Goal: Task Accomplishment & Management: Use online tool/utility

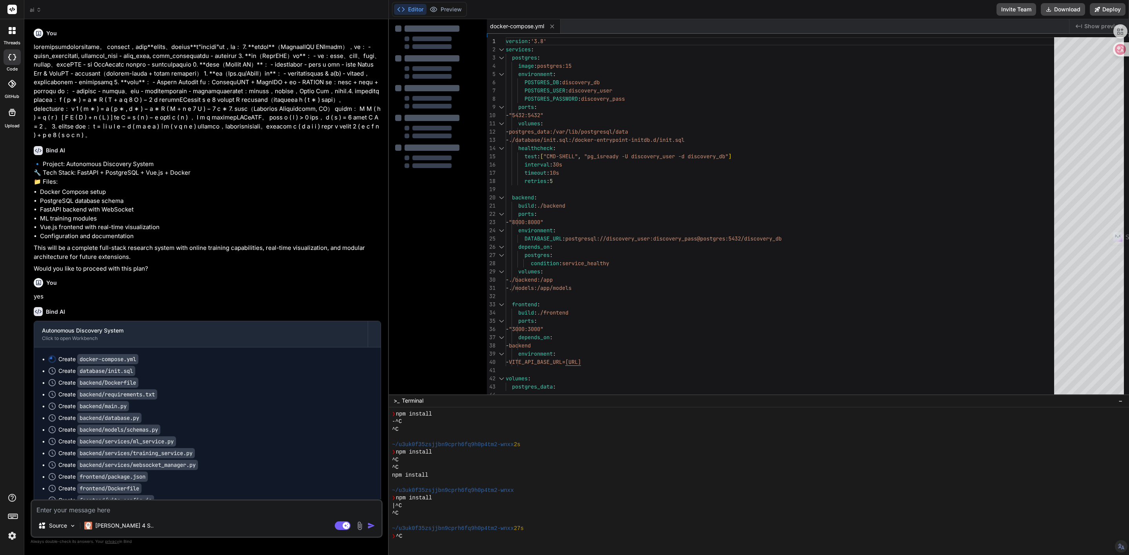
select select "en"
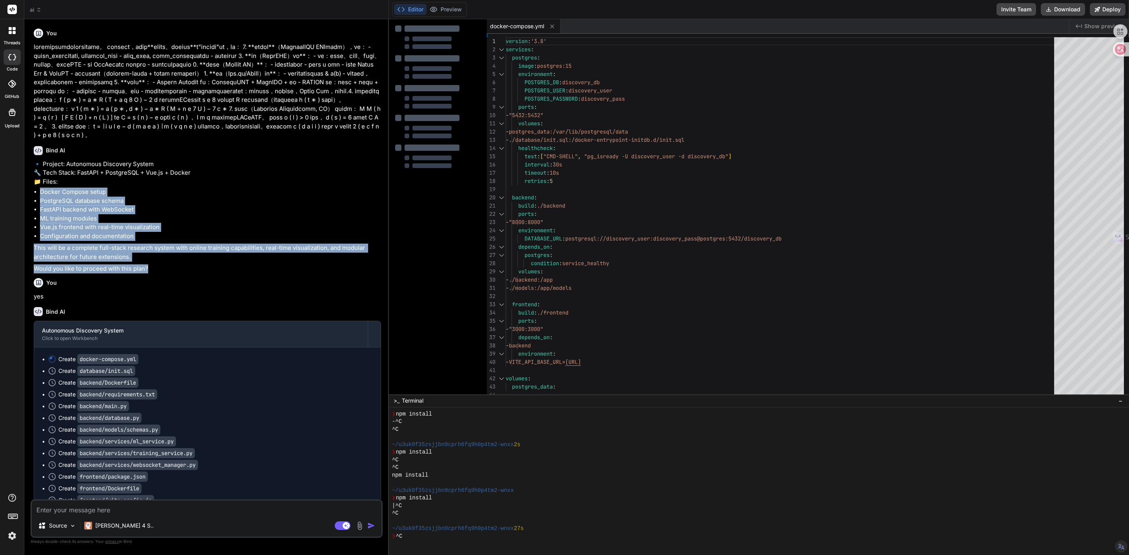
scroll to position [7, 0]
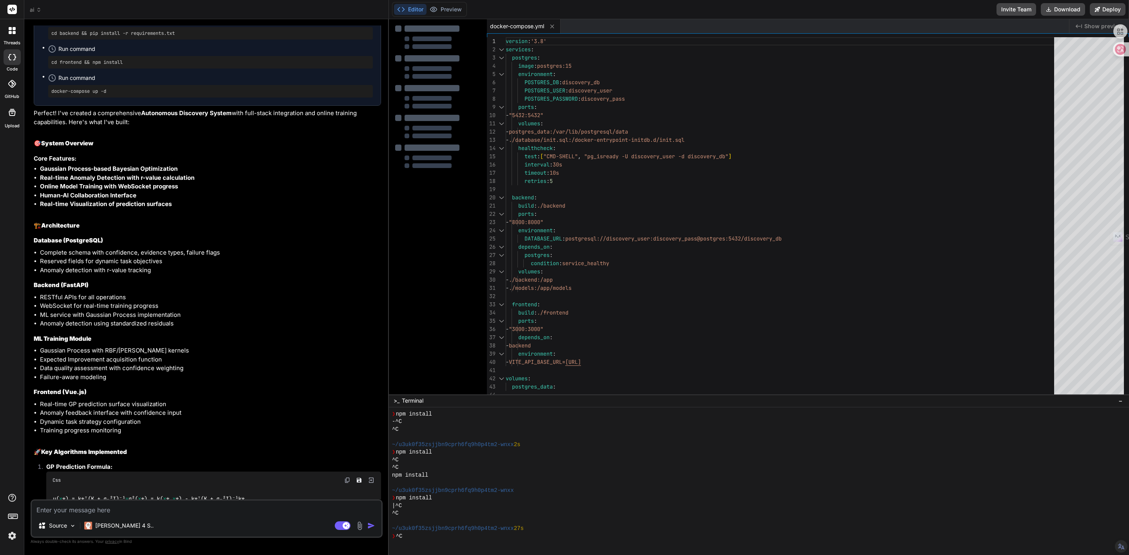
click at [292, 257] on li "Complete schema with confidence, evidence types, failure flags" at bounding box center [210, 252] width 341 height 9
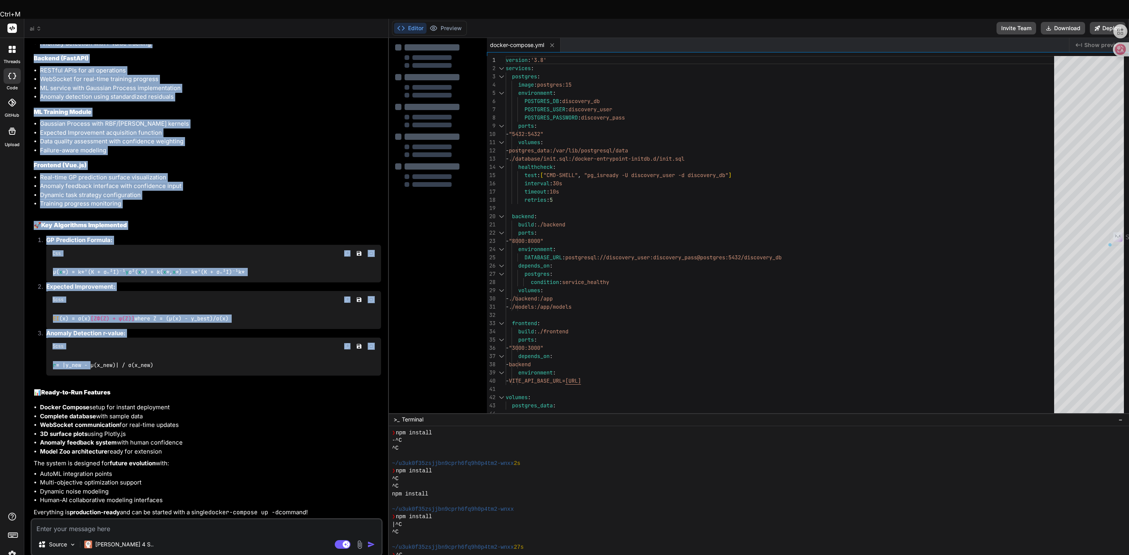
scroll to position [952, 0]
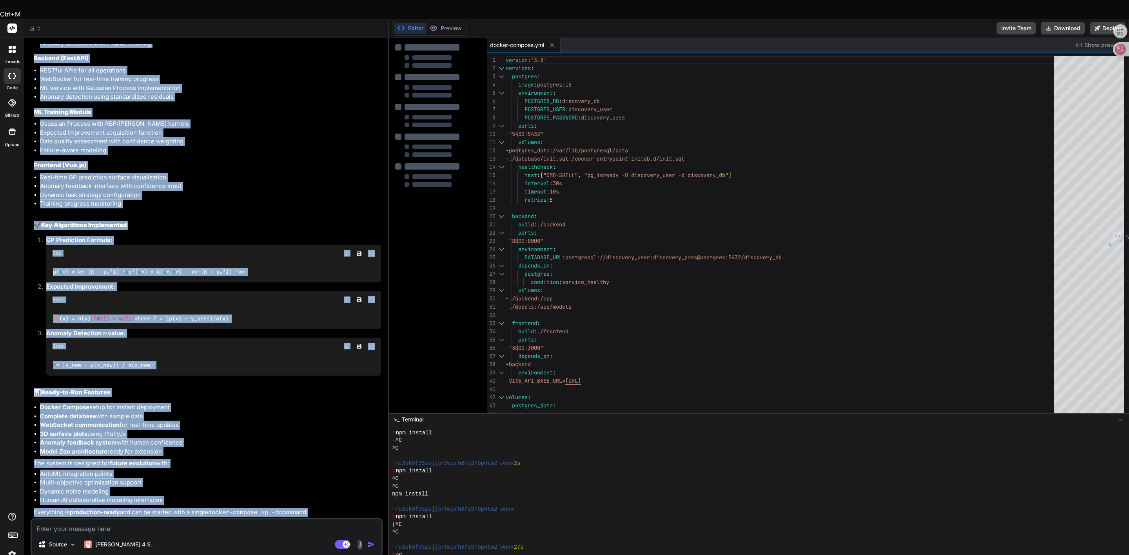
drag, startPoint x: 32, startPoint y: 205, endPoint x: 331, endPoint y: 500, distance: 420.1
click at [331, 500] on div "You Bind AI 🔹 Project: Autonomous Discovery System 🔧 Tech Stack: FastAPI + Post…" at bounding box center [207, 308] width 352 height 529
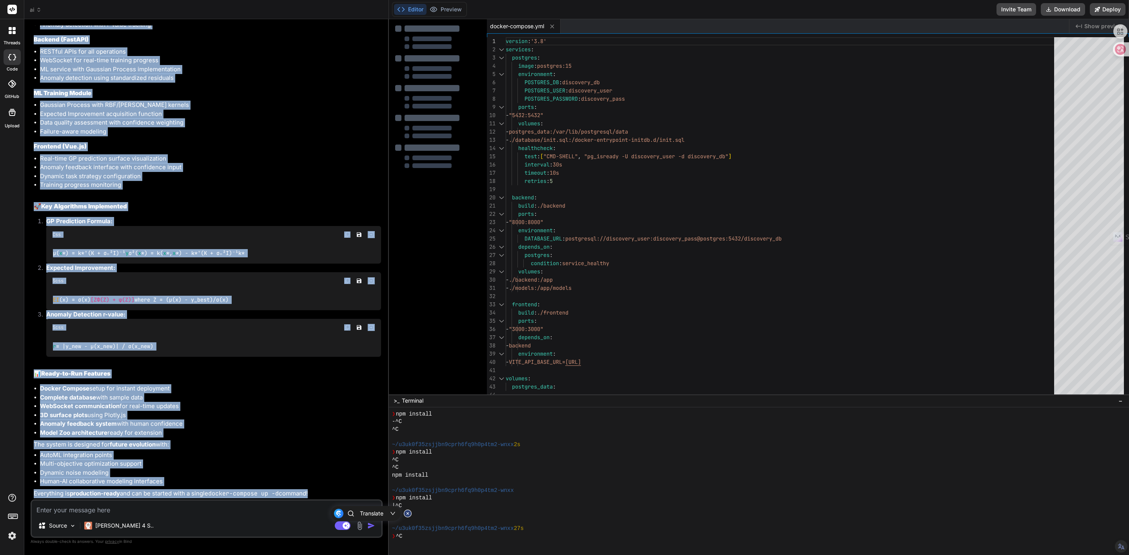
click at [331, 395] on li "Complete database with sample data" at bounding box center [210, 397] width 341 height 9
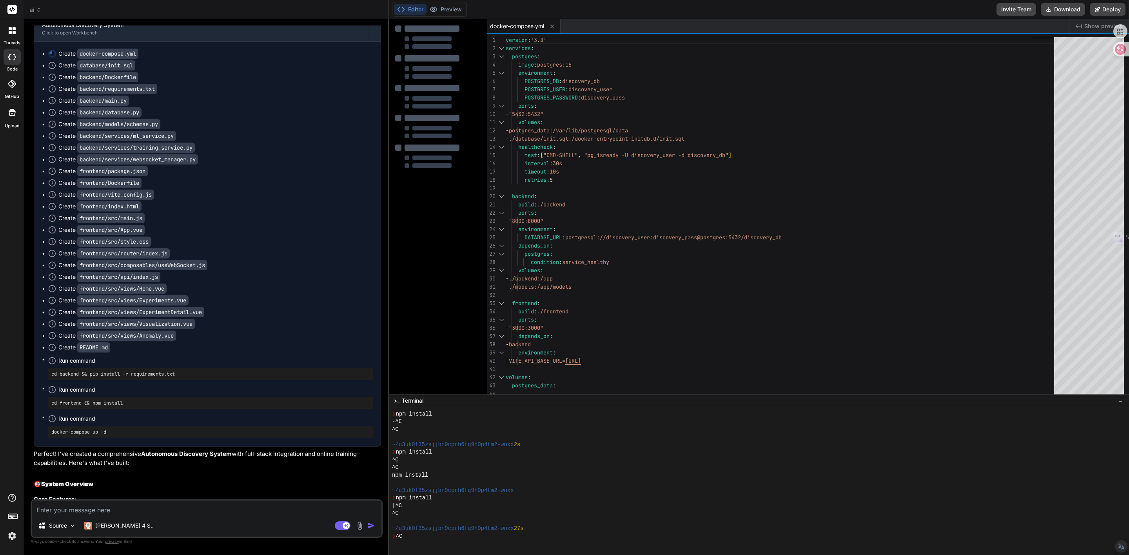
scroll to position [188, 0]
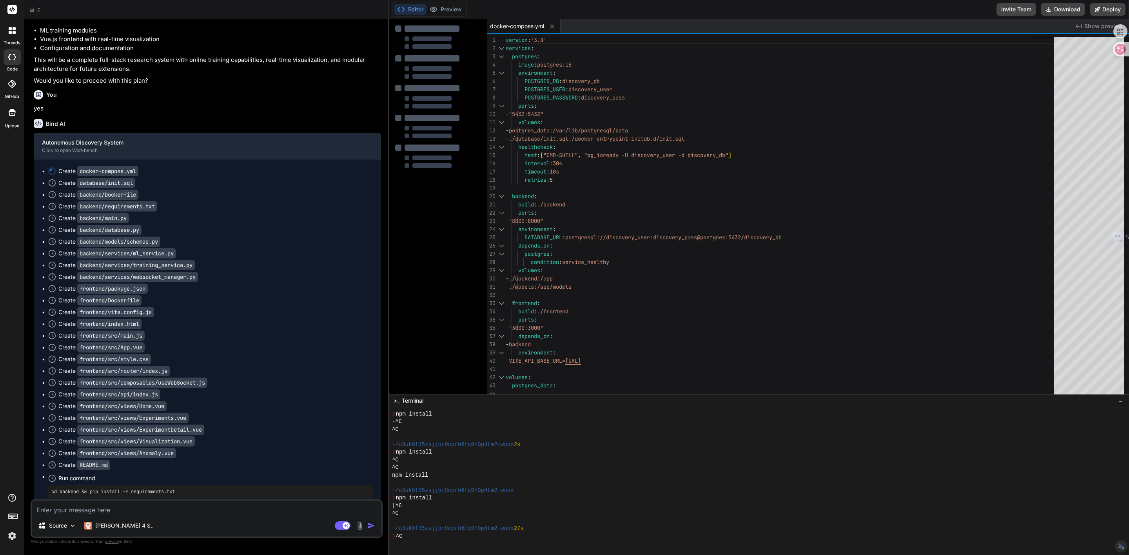
click at [248, 269] on div "Create backend/services/training_service.py" at bounding box center [210, 265] width 324 height 8
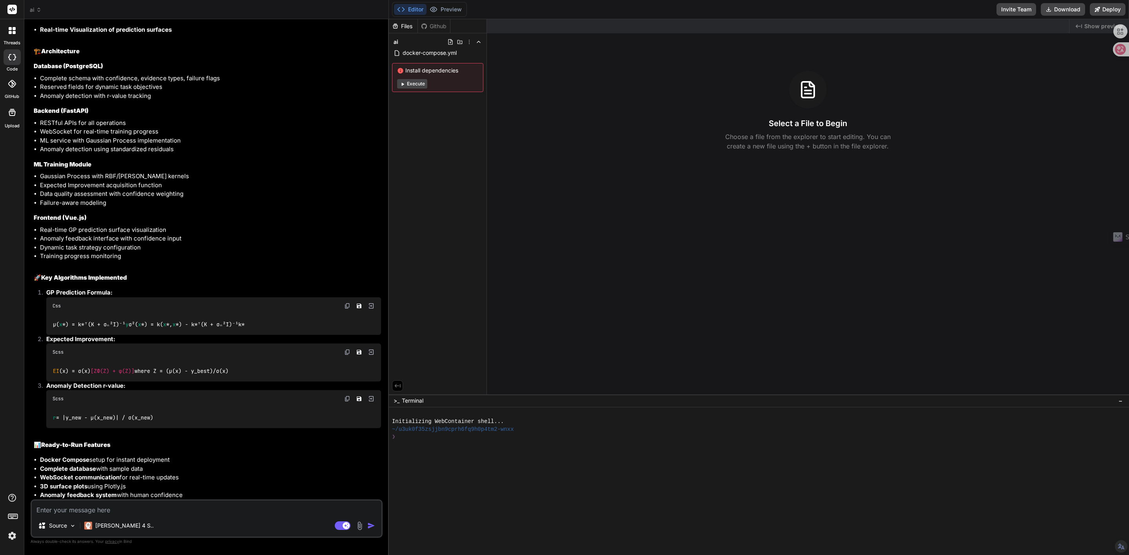
scroll to position [952, 0]
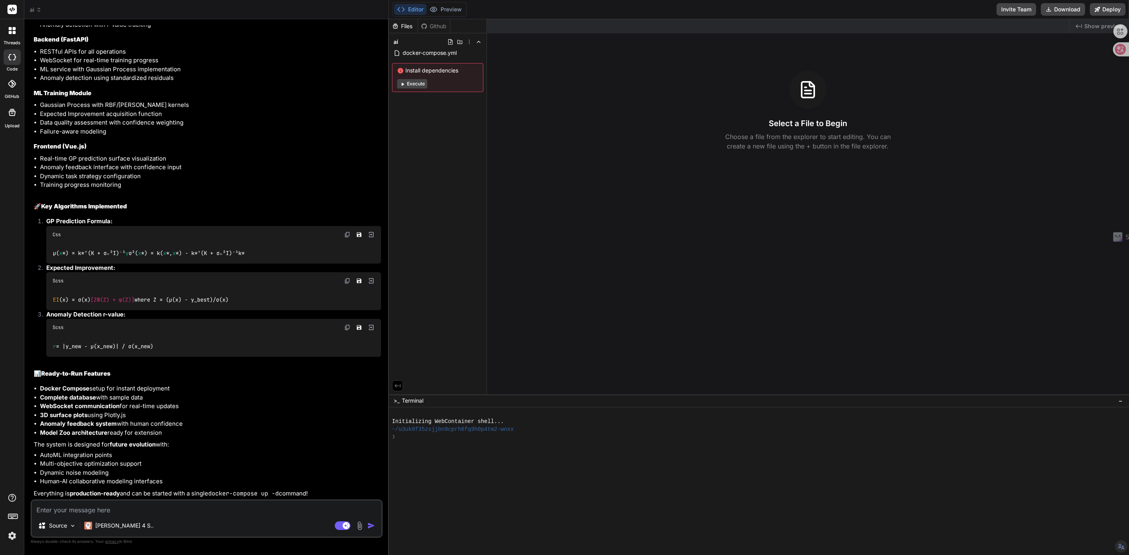
click at [417, 85] on button "Execute" at bounding box center [412, 83] width 30 height 9
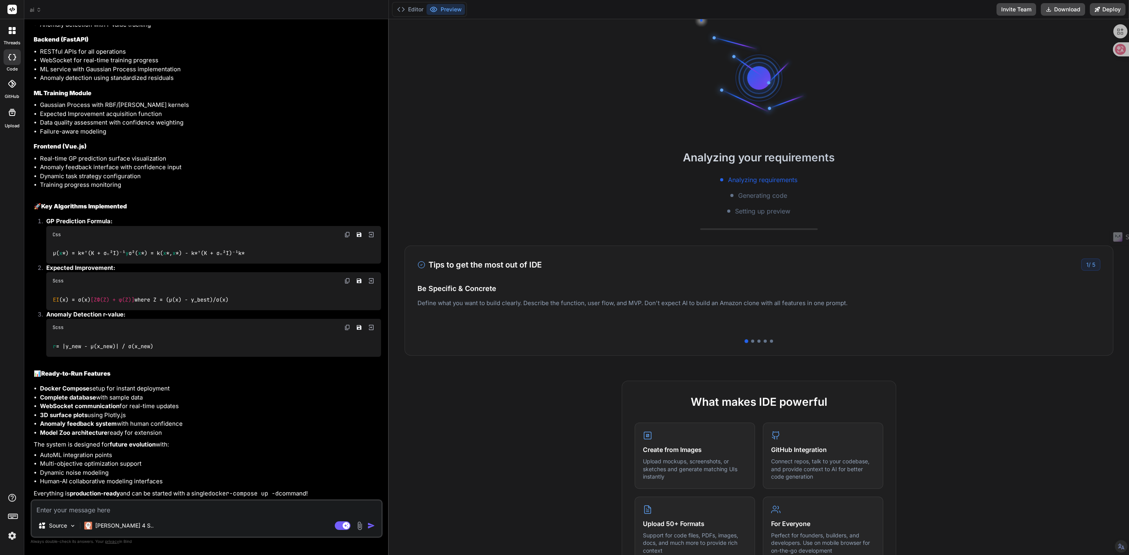
scroll to position [15, 0]
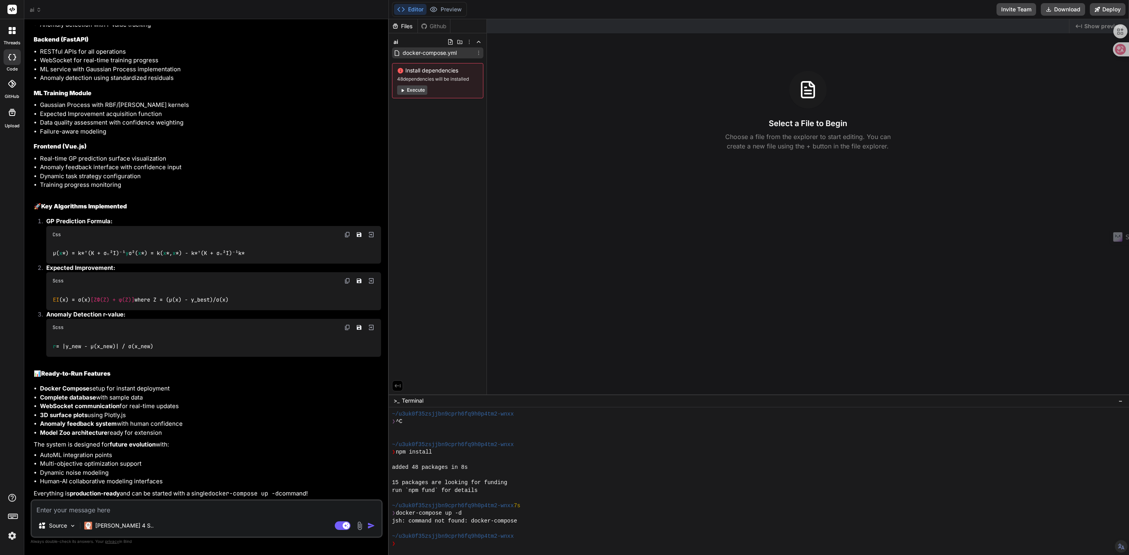
click at [402, 52] on span "docker-compose.yml" at bounding box center [430, 52] width 56 height 9
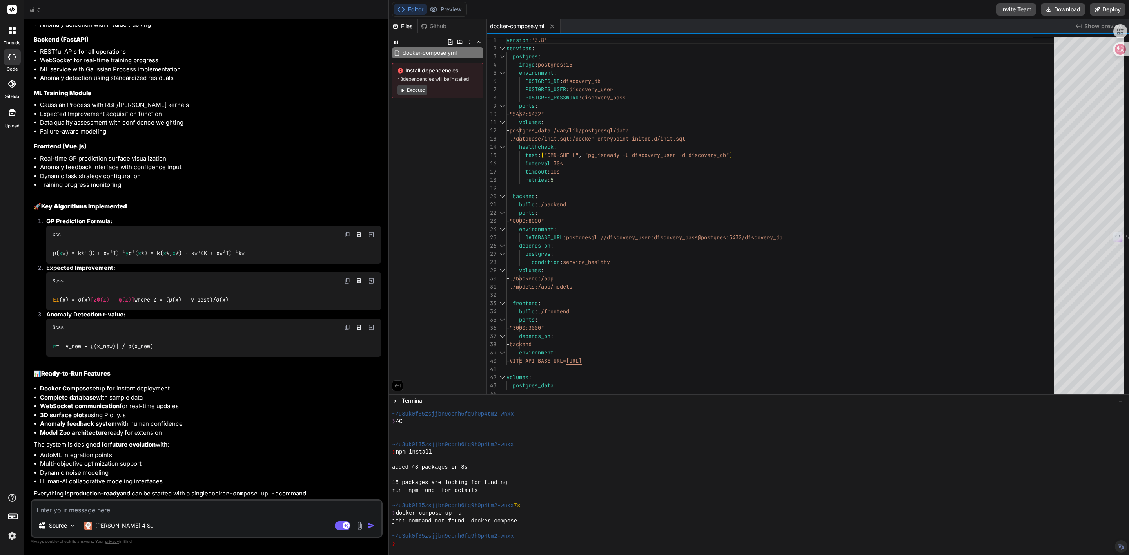
click at [404, 40] on div "ai" at bounding box center [437, 41] width 91 height 11
click at [405, 44] on div "ai" at bounding box center [437, 41] width 91 height 11
click at [406, 89] on button "Execute" at bounding box center [412, 89] width 30 height 9
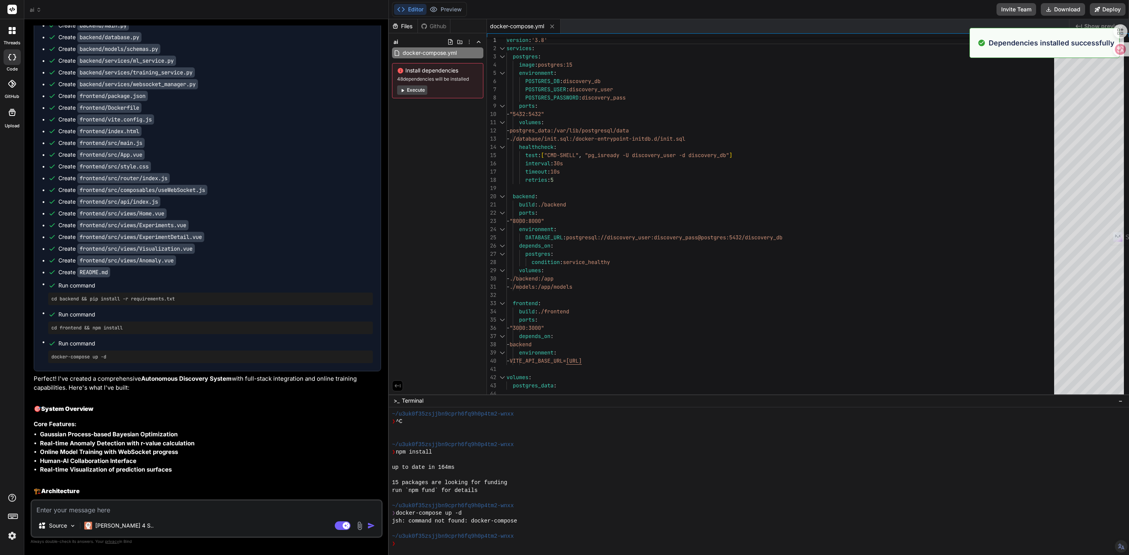
scroll to position [306, 0]
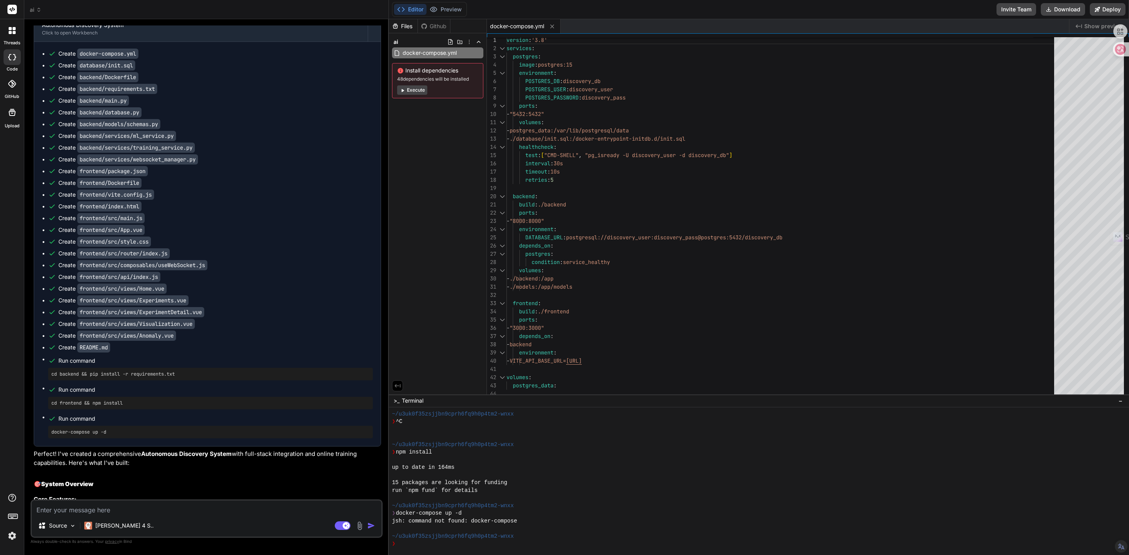
click at [114, 118] on code "backend/database.py" at bounding box center [109, 112] width 64 height 10
click at [114, 82] on code "backend/Dockerfile" at bounding box center [107, 77] width 61 height 10
drag, startPoint x: 111, startPoint y: 100, endPoint x: 85, endPoint y: 100, distance: 25.5
click at [110, 59] on code "docker-compose.yml" at bounding box center [107, 54] width 61 height 10
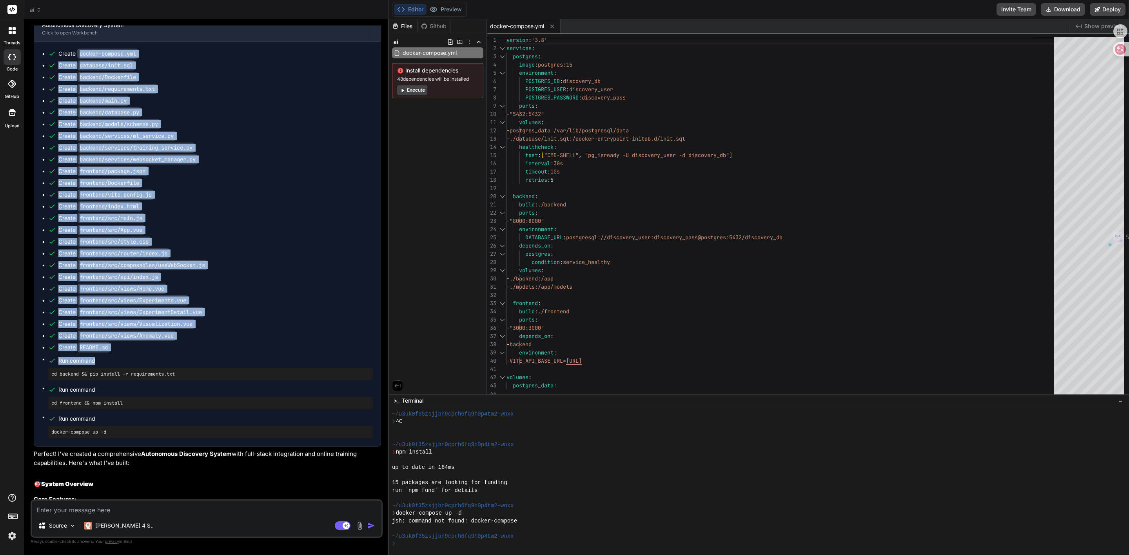
drag, startPoint x: 79, startPoint y: 98, endPoint x: 136, endPoint y: 405, distance: 312.1
click at [136, 405] on ul "Create docker-compose.yml Create database/init.sql Create backend/Dockerfile Cr…" at bounding box center [207, 244] width 331 height 389
click at [163, 397] on ul "Create docker-compose.yml Create database/init.sql Create backend/Dockerfile Cr…" at bounding box center [207, 244] width 331 height 389
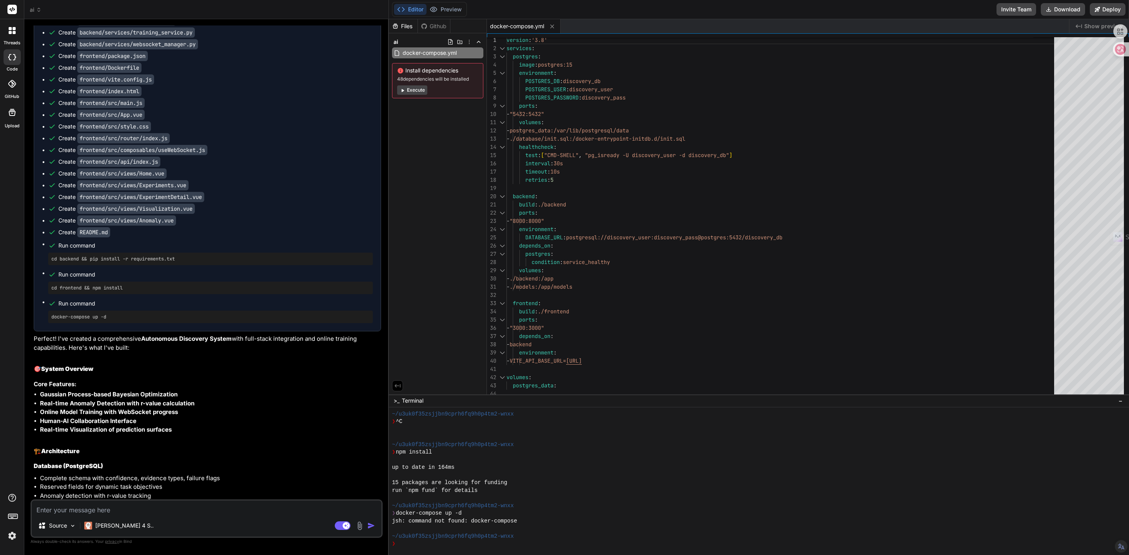
scroll to position [423, 0]
click at [1073, 11] on button "Download" at bounding box center [1062, 9] width 44 height 13
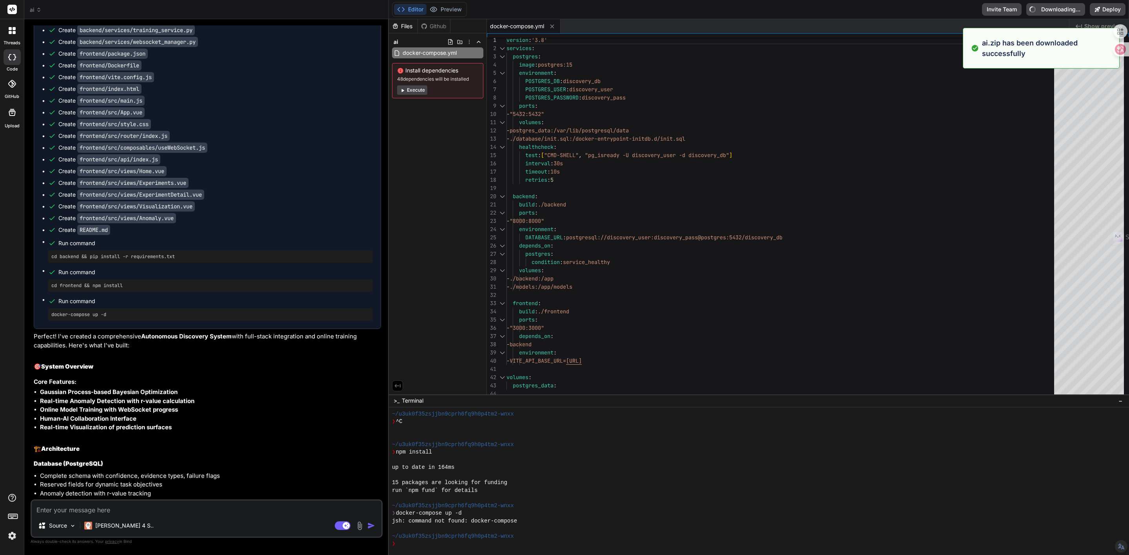
type textarea "x"
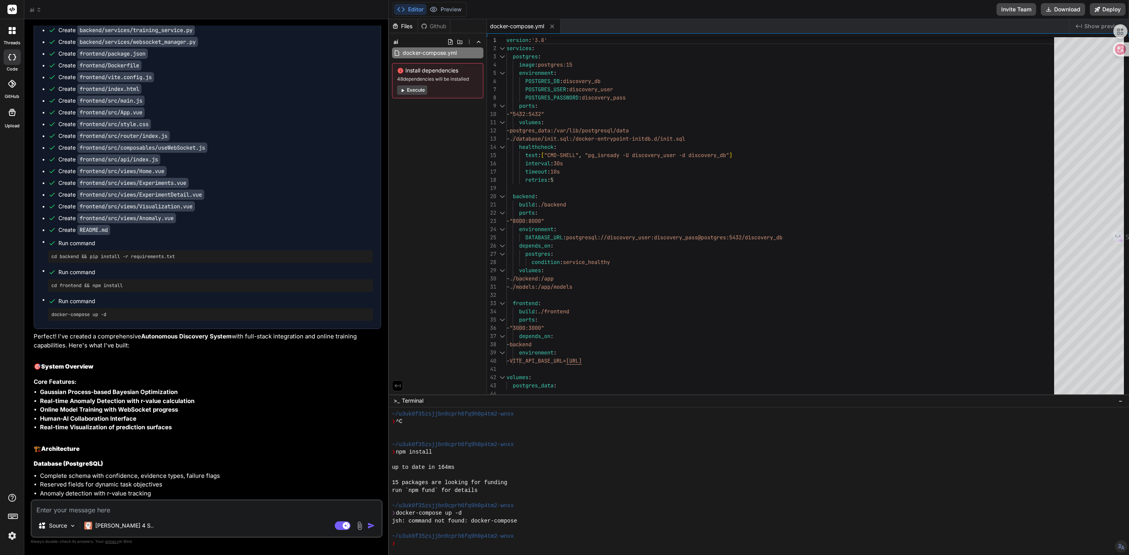
click at [166, 153] on code "frontend/src/composables/useWebSocket.js" at bounding box center [142, 148] width 130 height 10
click at [147, 223] on code "frontend/src/views/Anomaly.vue" at bounding box center [126, 218] width 99 height 10
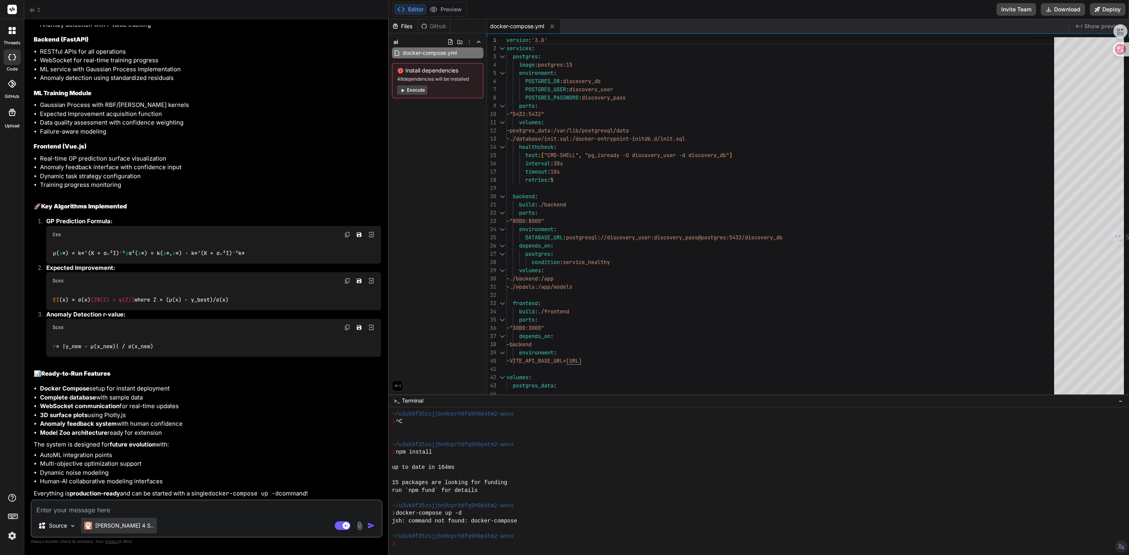
scroll to position [952, 0]
click at [99, 513] on textarea at bounding box center [207, 508] width 350 height 14
type textarea "j"
type textarea "x"
type textarea "ji"
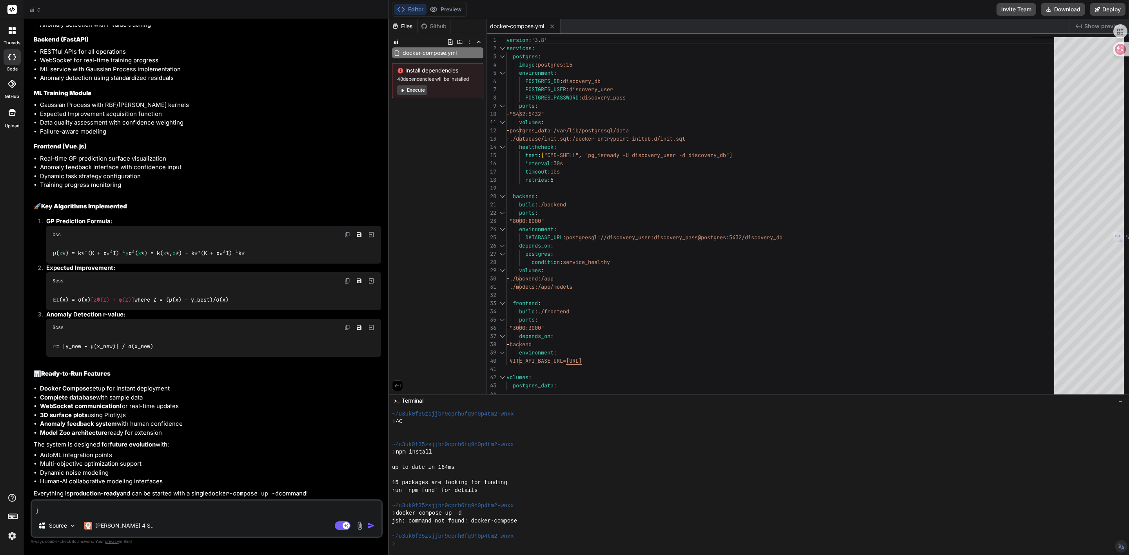
type textarea "x"
type textarea "jia"
type textarea "x"
type textarea "jian"
type textarea "x"
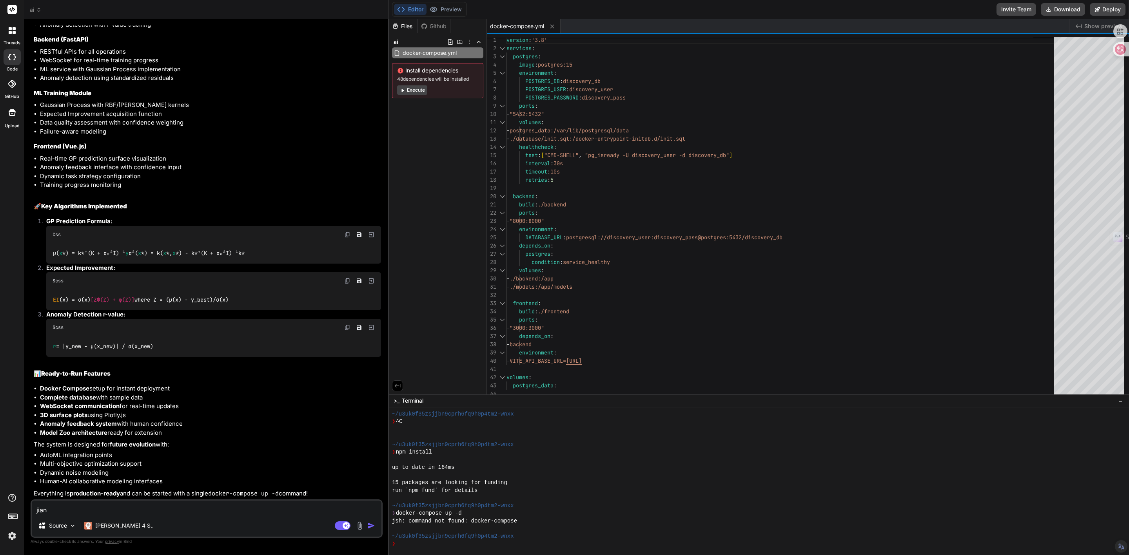
type textarea "jian'c"
type textarea "x"
type textarea "jian'ch"
type textarea "x"
type textarea "jian'cha"
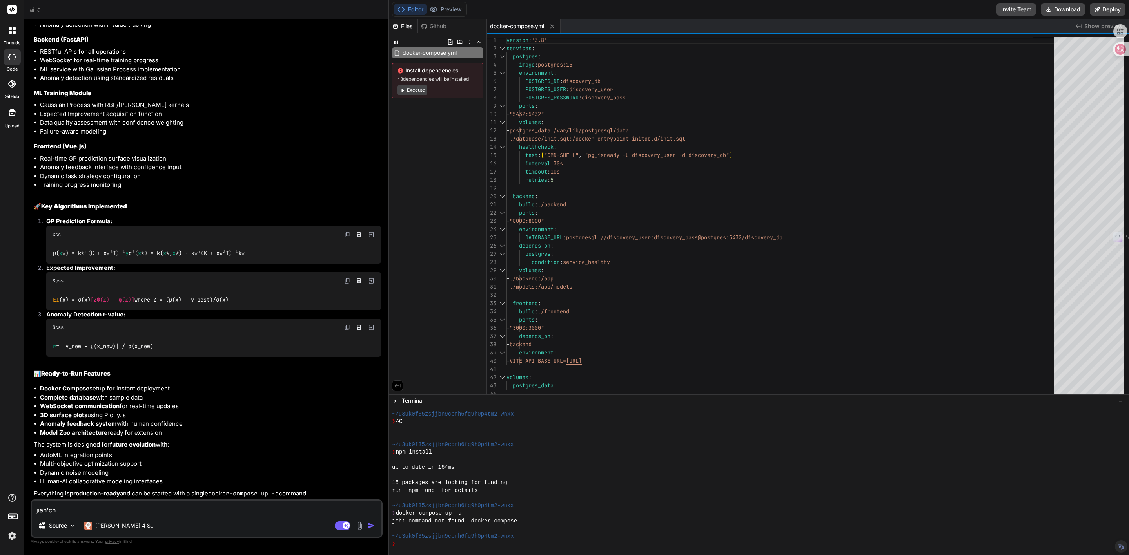
type textarea "x"
type textarea "检查"
type textarea "x"
type textarea "检查w"
type textarea "x"
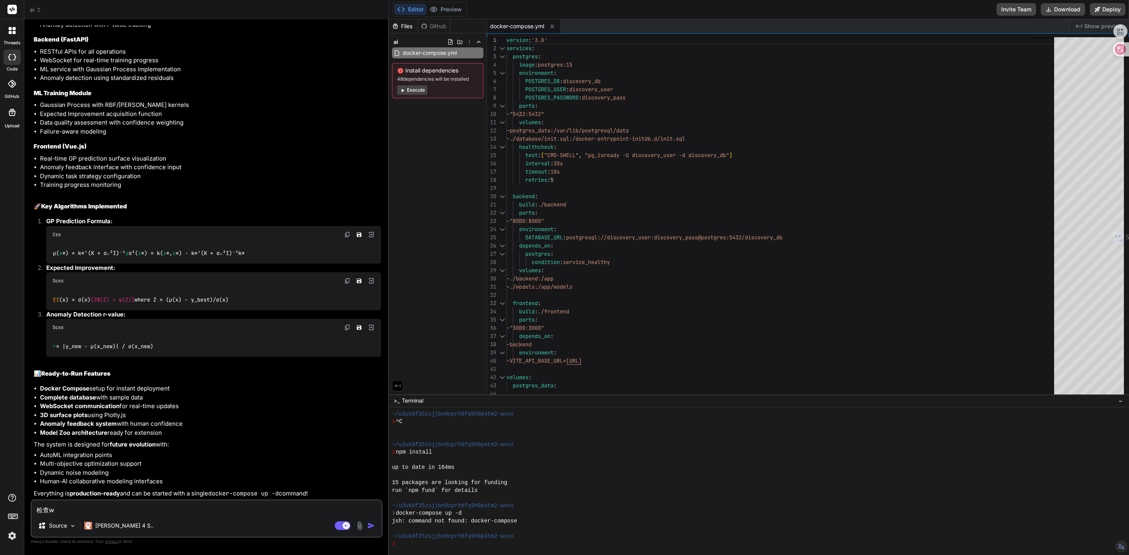
type textarea "检查we"
type textarea "x"
type textarea "检查wen"
type textarea "x"
type textarea "检查wen't"
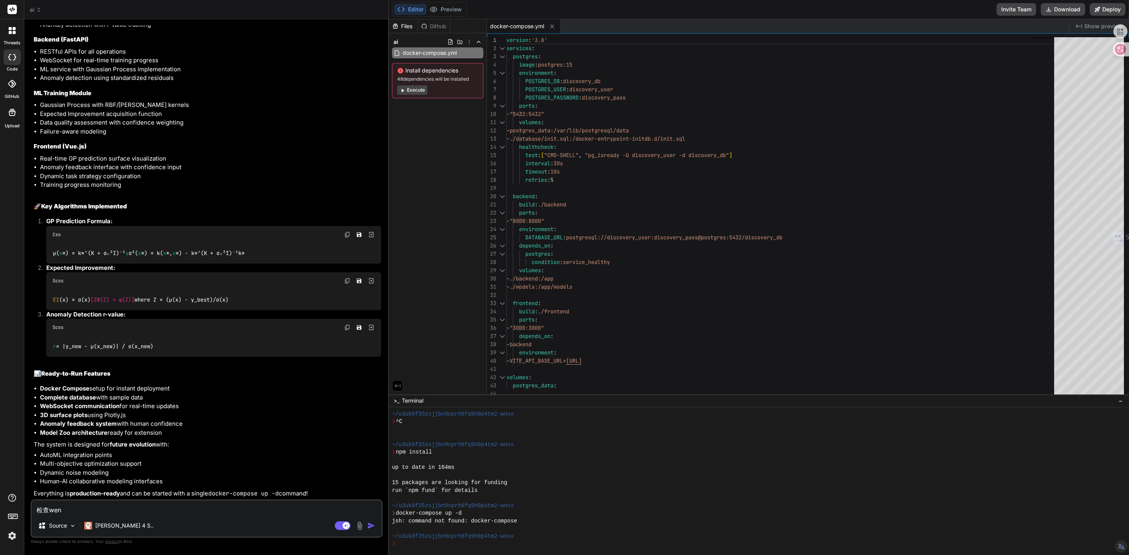
type textarea "x"
type textarea "检查wen'ti"
type textarea "x"
type textarea "检查问题"
type textarea "x"
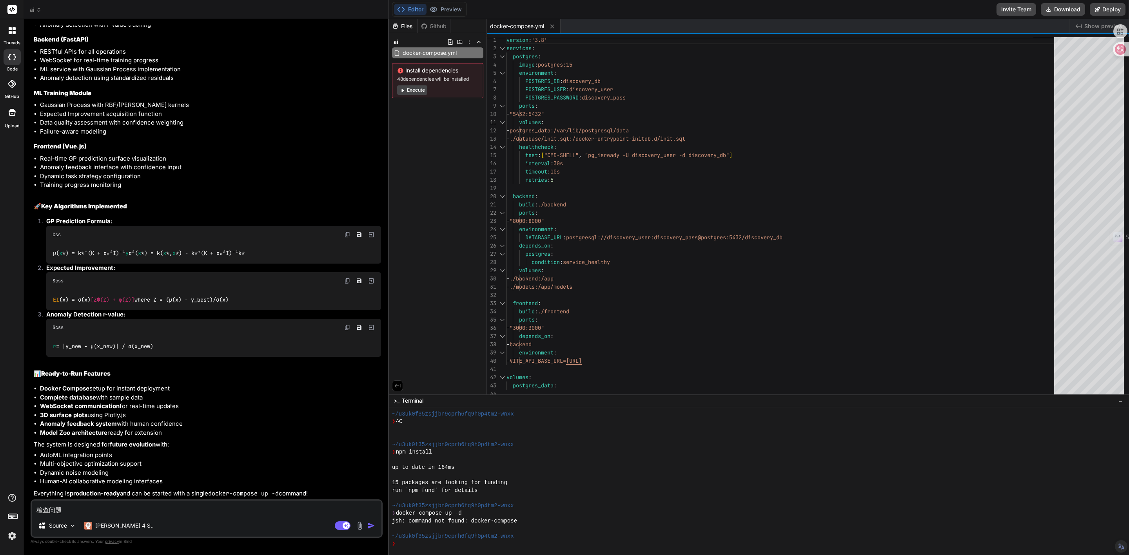
type textarea "检查问题h"
type textarea "x"
type textarea "检查问题he"
type textarea "x"
type textarea "检查问题和"
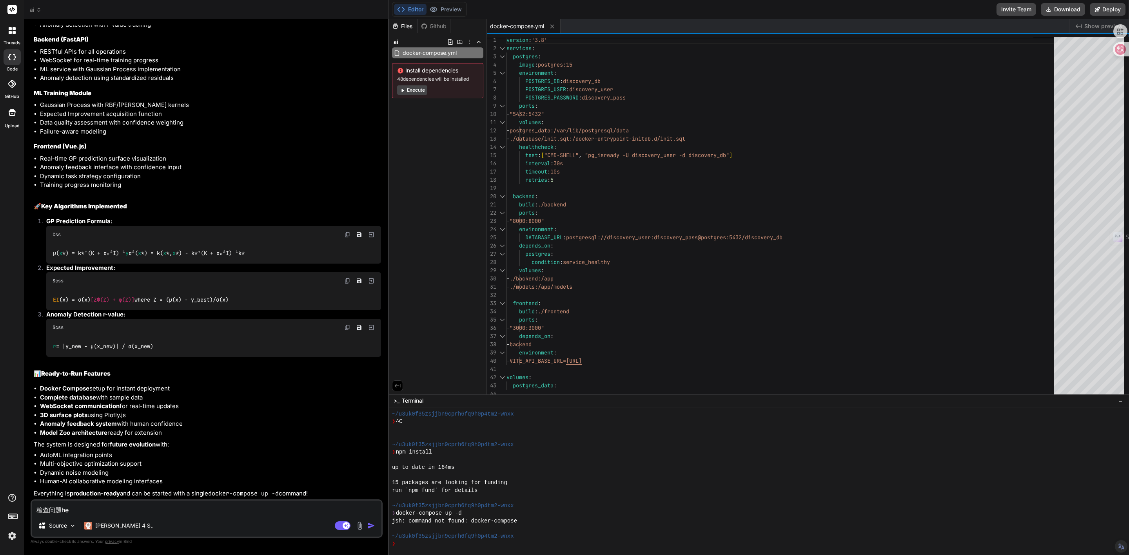
type textarea "x"
type textarea "检查问题和b"
type textarea "x"
type textarea "检查问题和bu"
type textarea "x"
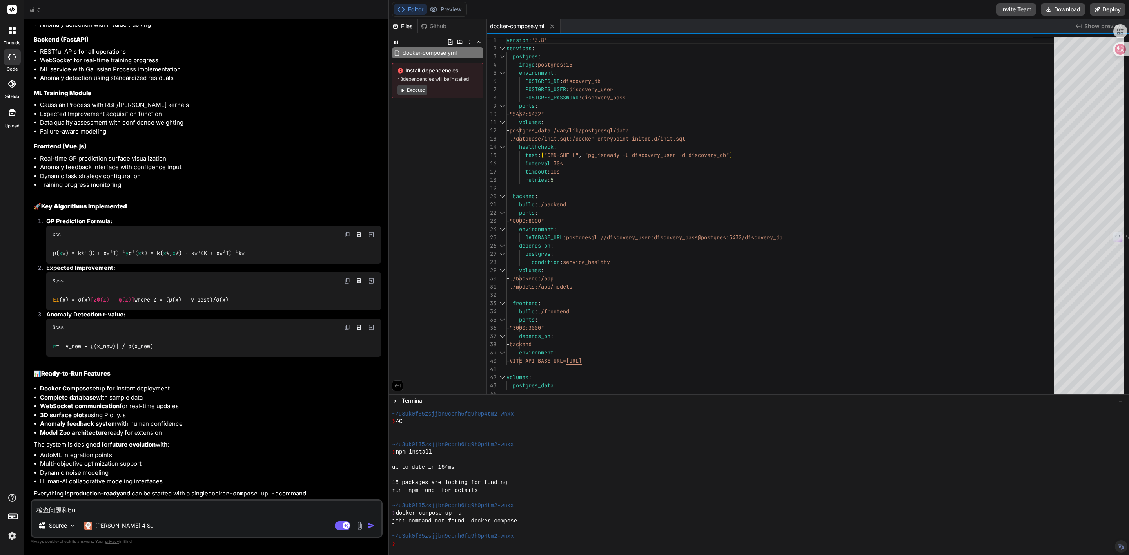
type textarea "检查问题和bu'g"
type textarea "x"
type textarea "检查问题和bug"
type textarea "x"
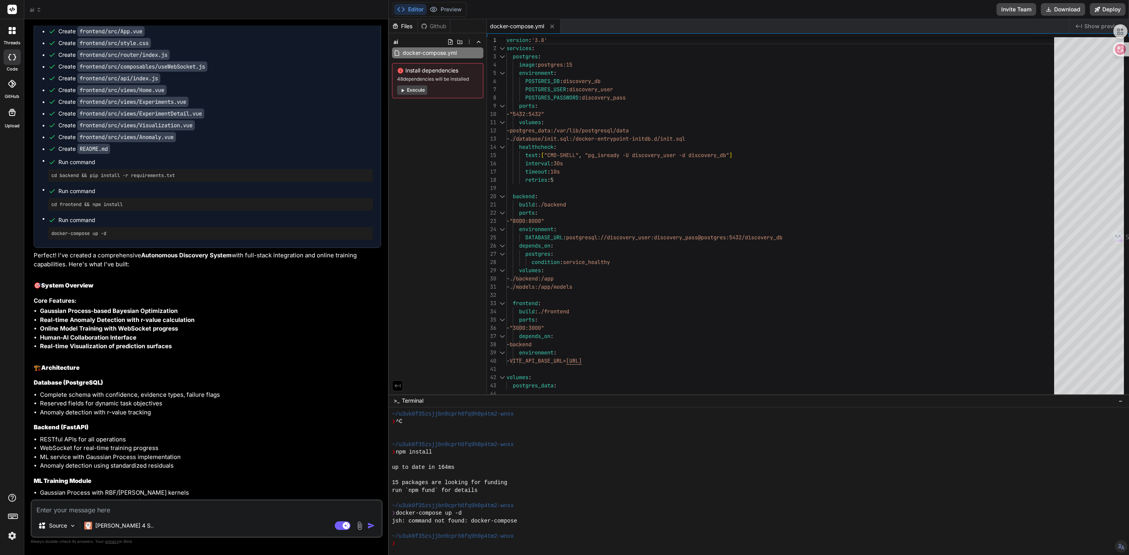
scroll to position [210, 0]
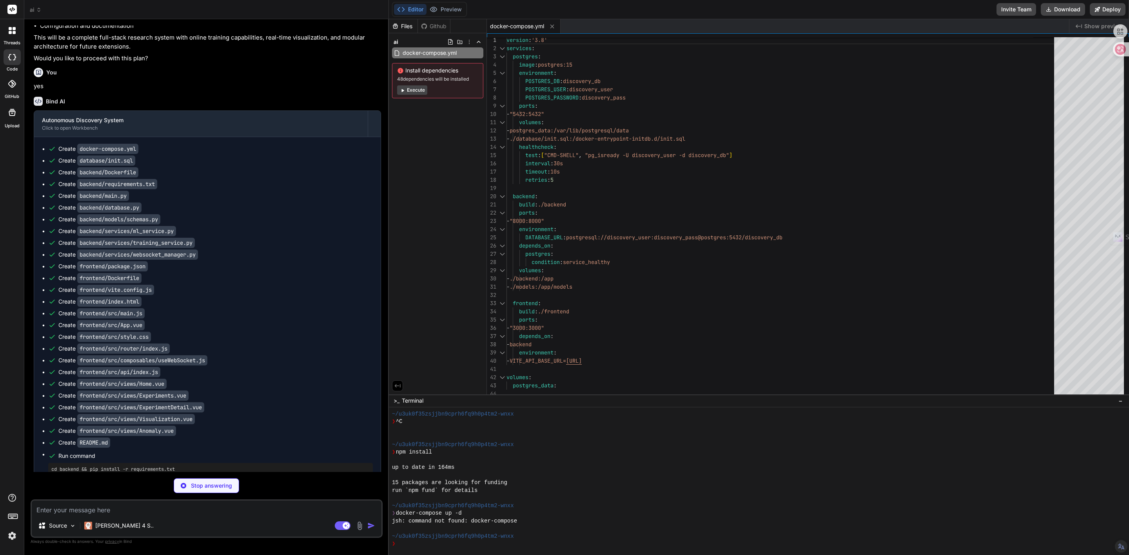
type textarea "x"
type textarea "return db"
type textarea "x"
type textarea "created_at: datetime"
type textarea "x"
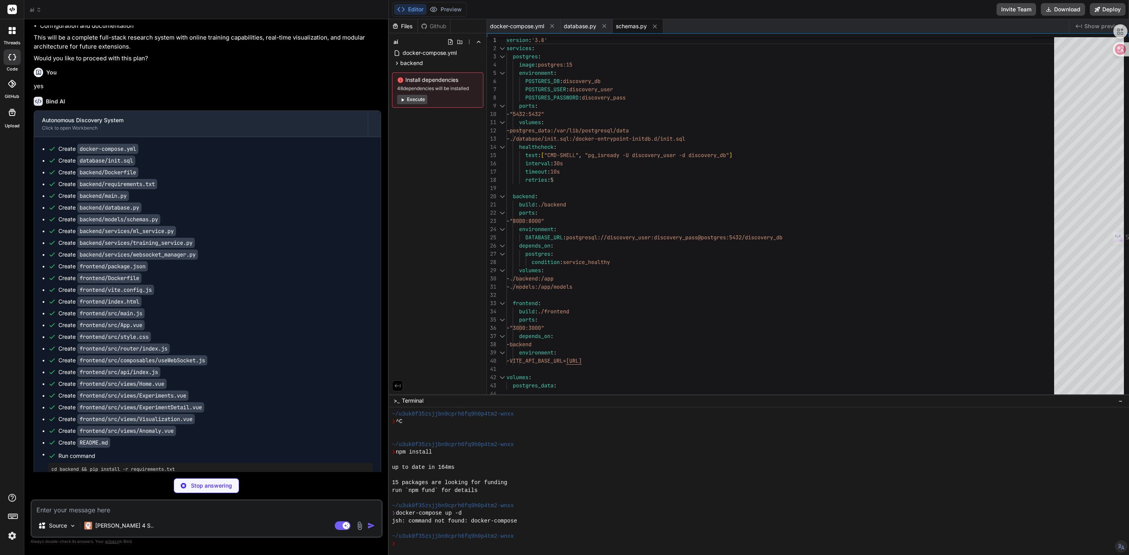
type textarea "raise"
type textarea "x"
type textarea "except Exception as e: logger.error(f"向客户端 {client_id} 发送广播消息失败: {e}") raise"
type textarea "x"
type textarea "}, define: { __VUE_PROD_DEVTOOLS__: false } })"
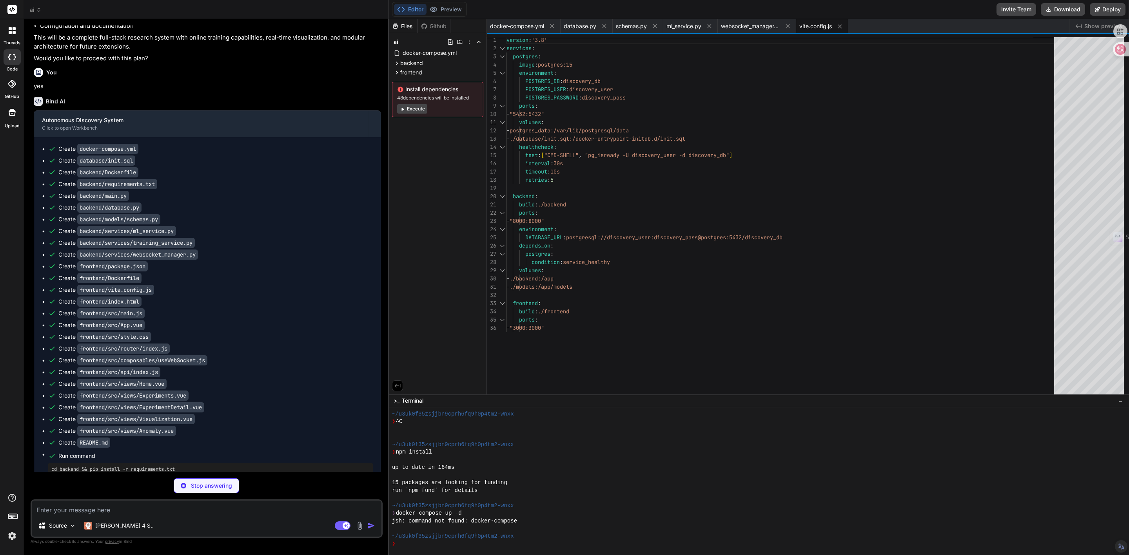
type textarea "x"
type textarea "off, reconnectAttempts } }"
type textarea "x"
type textarea "if __name__ == "__main__": import uvicorn uvicorn.run(app, host="0.0.0.0", port…"
type textarea "x"
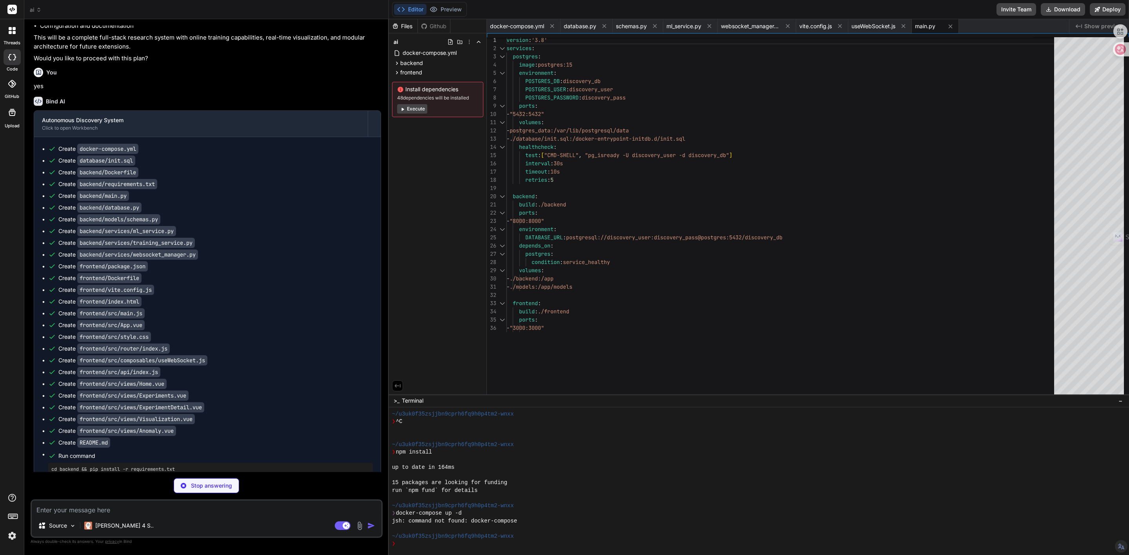
type textarea "x"
type textarea "export const healthAPI = { check: () => api.get('/health') } export default api"
type textarea "x"
type textarea "1. Fork项目 2. 创建特性分支 (`git checkout -b feature/amazing-feature`) 3. 提交更改 (`git c…"
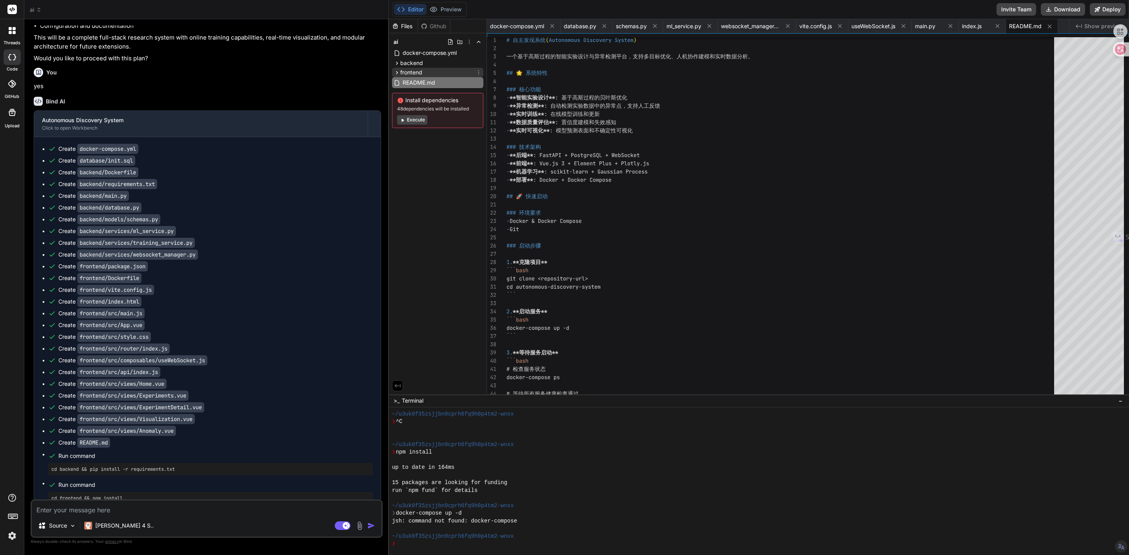
click at [408, 70] on span "frontend" at bounding box center [411, 73] width 22 height 8
click at [415, 139] on button "Execute" at bounding box center [412, 141] width 30 height 9
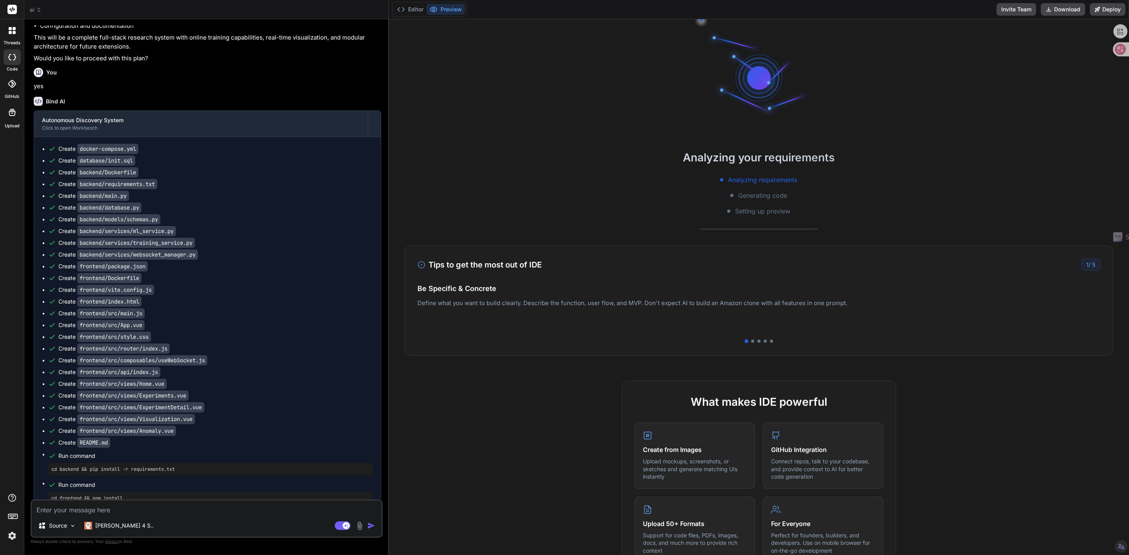
scroll to position [229, 0]
type textarea "x"
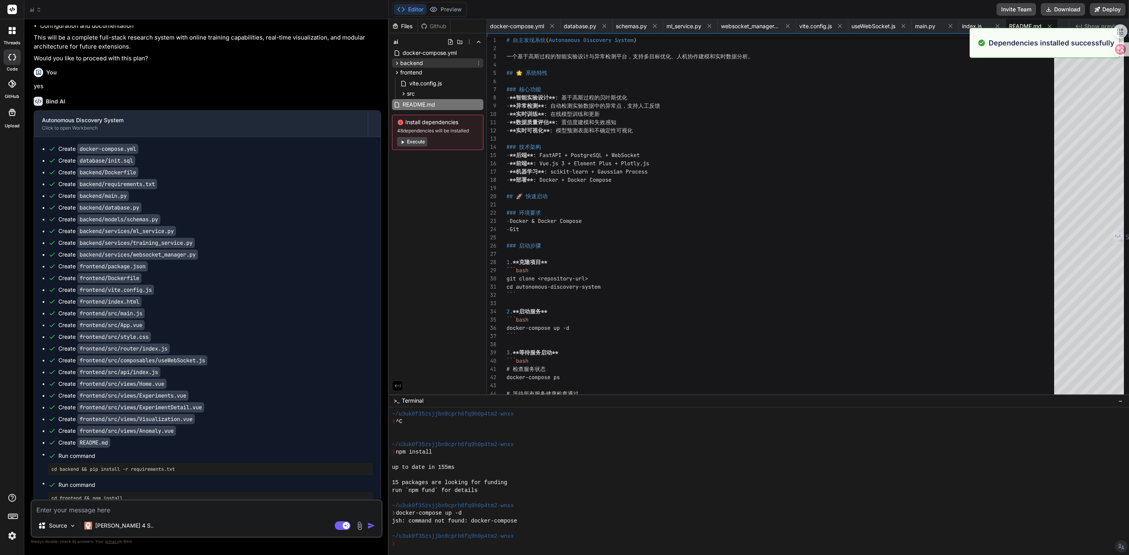
click at [420, 64] on span "backend" at bounding box center [411, 63] width 23 height 8
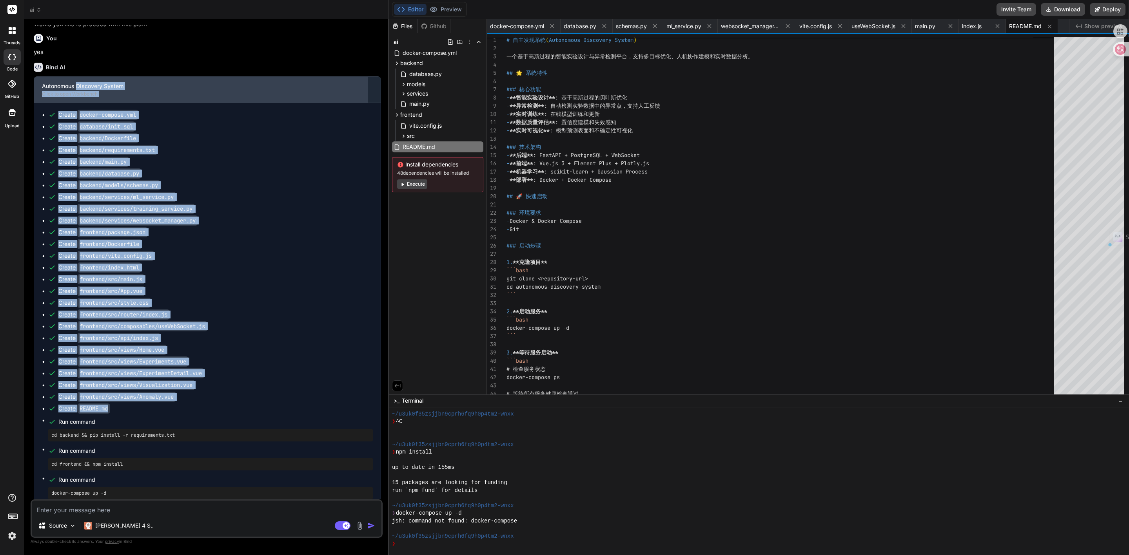
scroll to position [210, 0]
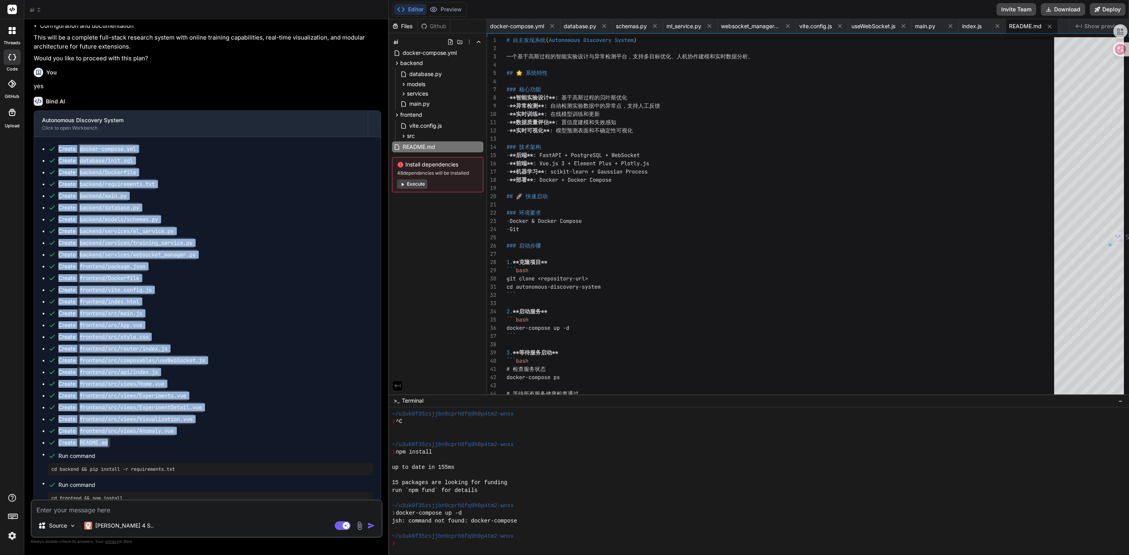
drag, startPoint x: 116, startPoint y: 312, endPoint x: 54, endPoint y: 192, distance: 134.9
click at [54, 192] on ul "Create docker-compose.yml Create database/init.sql Create backend/Dockerfile Cr…" at bounding box center [207, 339] width 331 height 389
copy ul "Create docker-compose.yml Create database/init.sql Create backend/Dockerfile Cr…"
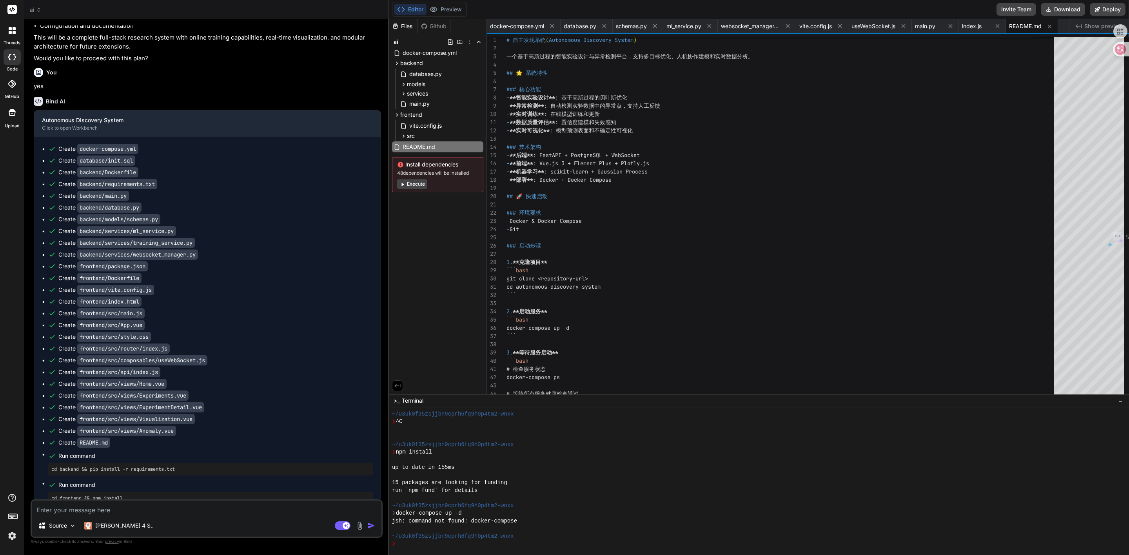
click at [137, 504] on textarea at bounding box center [207, 508] width 350 height 14
type textarea "w"
type textarea "x"
type textarea "wo"
type textarea "x"
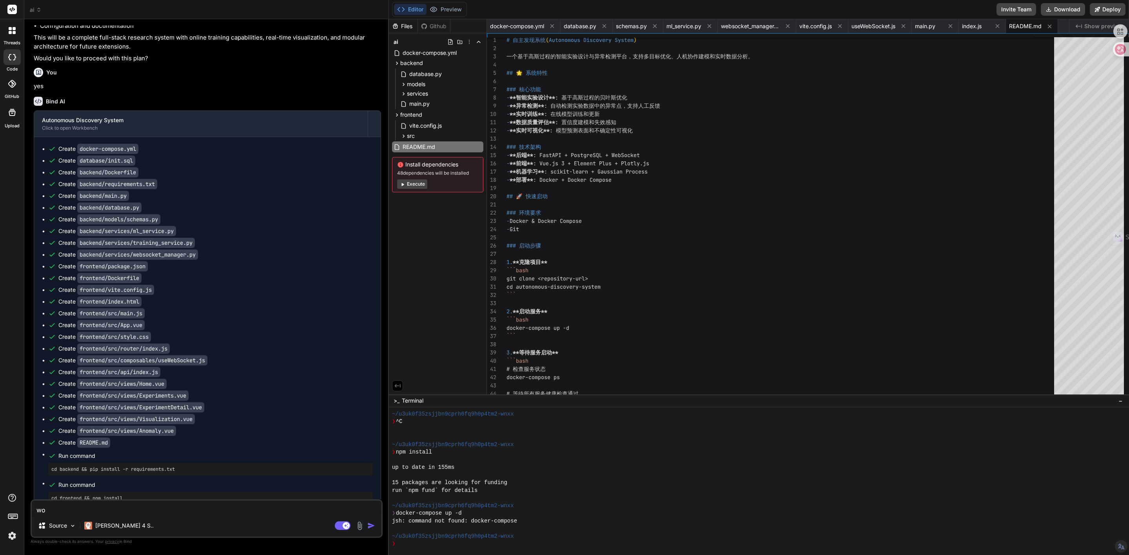
type textarea "wo'k"
type textarea "x"
type textarea "wo'ka"
type textarea "x"
type textarea "wo'kan"
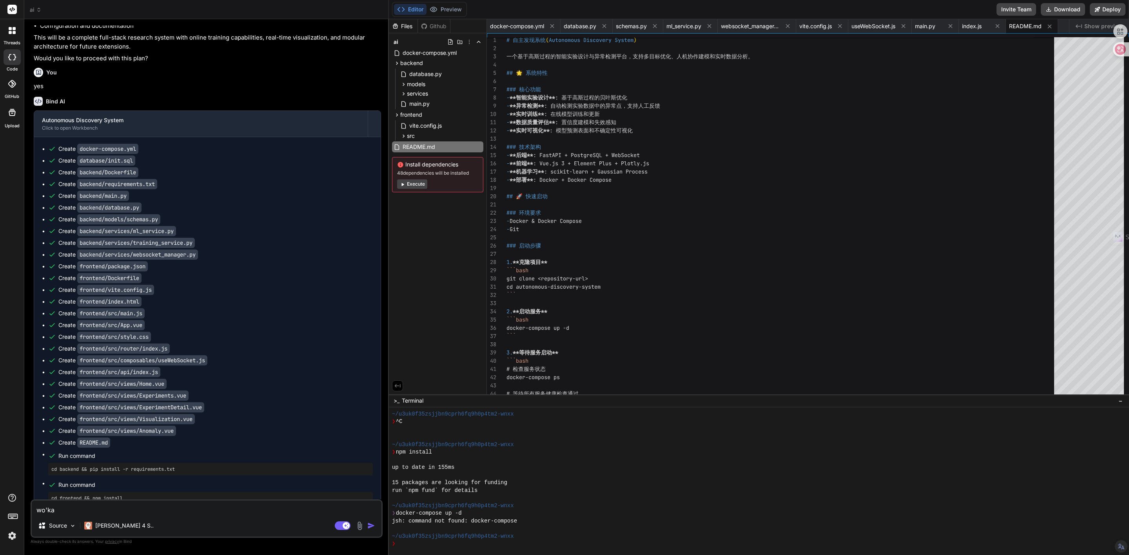
type textarea "x"
type textarea "wo'ka'nü"
type textarea "x"
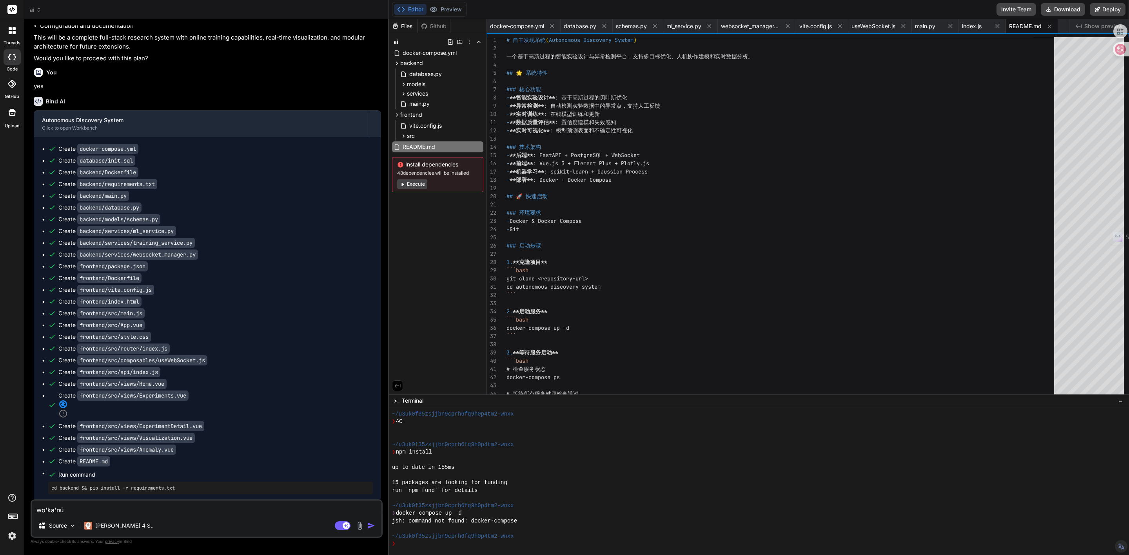
type textarea "wo'ka'nü'u"
type textarea "x"
type textarea "wo'ka'nü'u'd"
type textarea "x"
type textarea "wo'ka'nü'u'da"
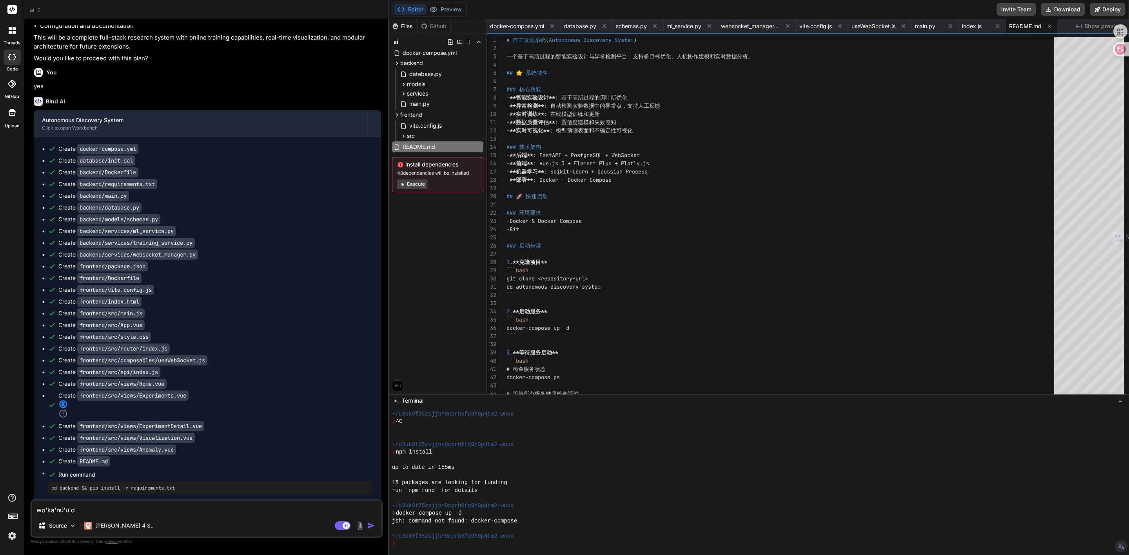
type textarea "x"
type textarea "wo'ka'nü'u'dao"
type textarea "x"
type textarea "wo'ka'nü'u'da"
type textarea "x"
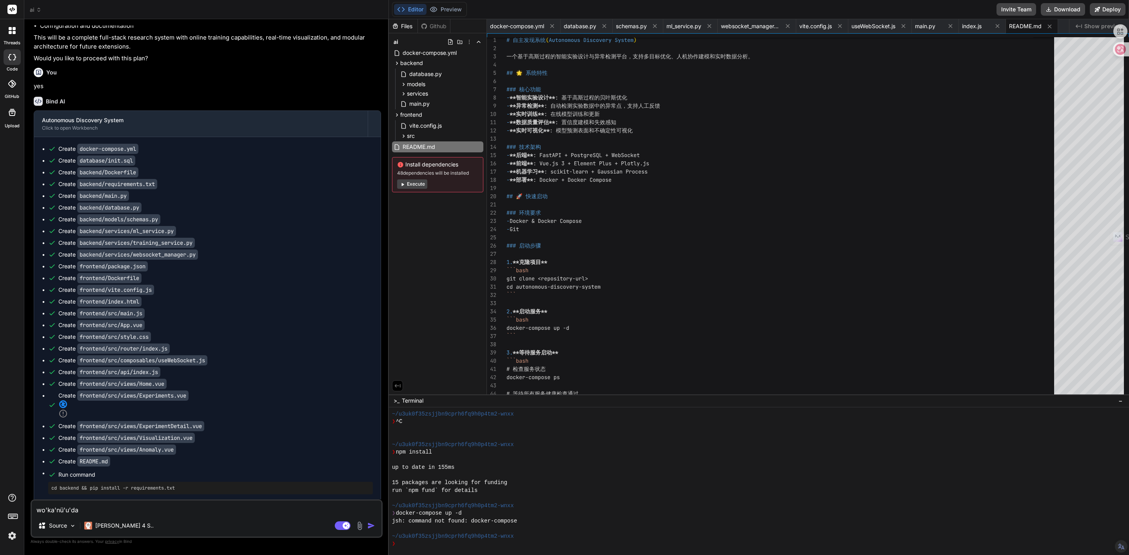
type textarea "wo'ka'nü'u'd"
type textarea "x"
type textarea "wo'ka'nü'u"
type textarea "x"
type textarea "wo'ka'nü"
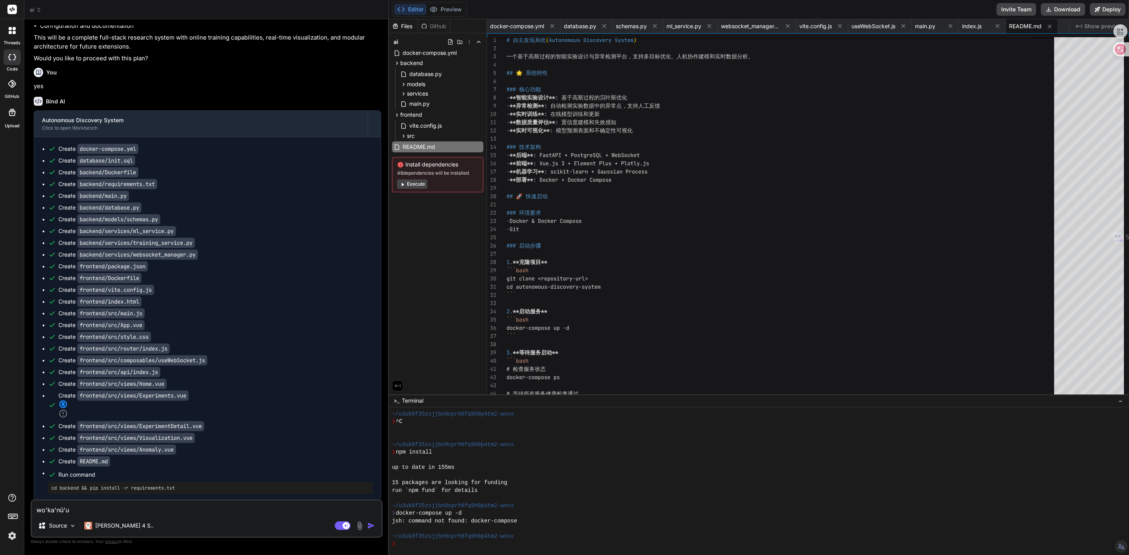
type textarea "x"
type textarea "wo'kan"
type textarea "x"
type textarea "wo'ka"
type textarea "x"
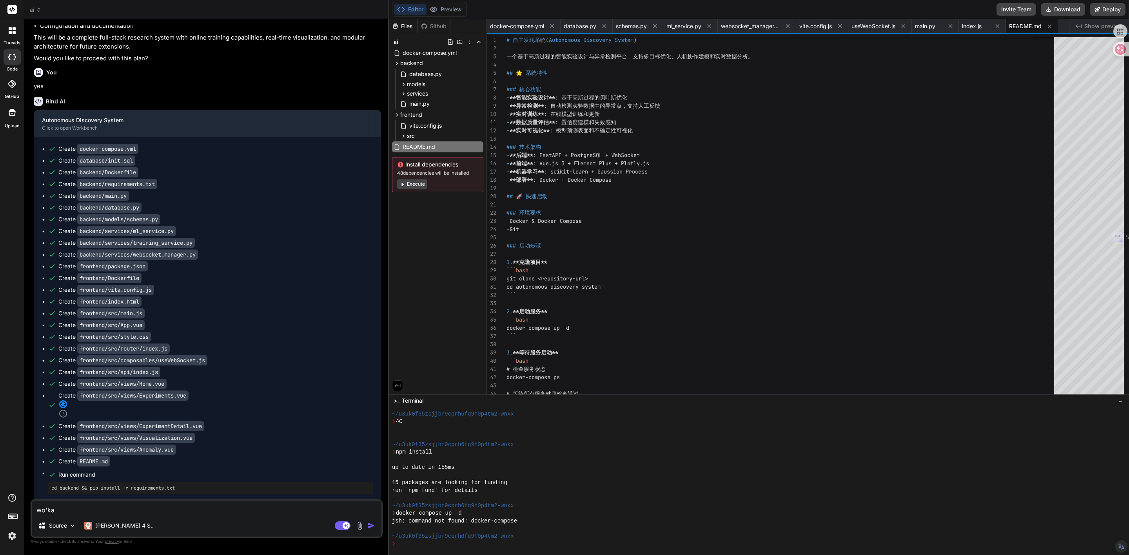
type textarea "wo'k"
type textarea "x"
type textarea "wo"
type textarea "x"
type textarea "wo'q"
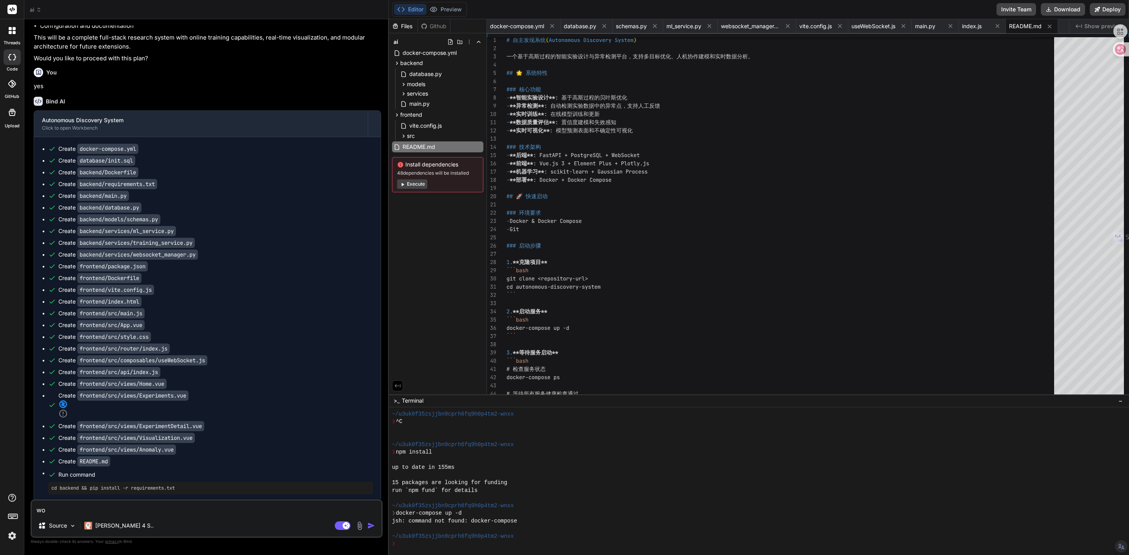
type textarea "x"
type textarea "wo'q'k"
type textarea "x"
type textarea "wo'q'ka"
type textarea "x"
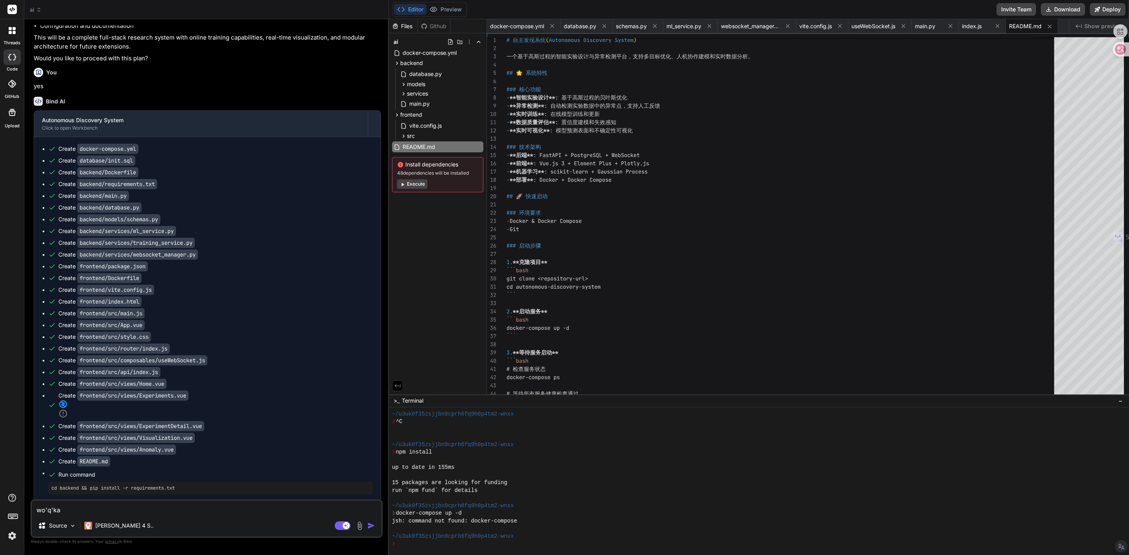
type textarea "wo'q'kan"
type textarea "x"
type textarea "wo'q'kan'b"
type textarea "x"
type textarea "wo'q'kan'bu"
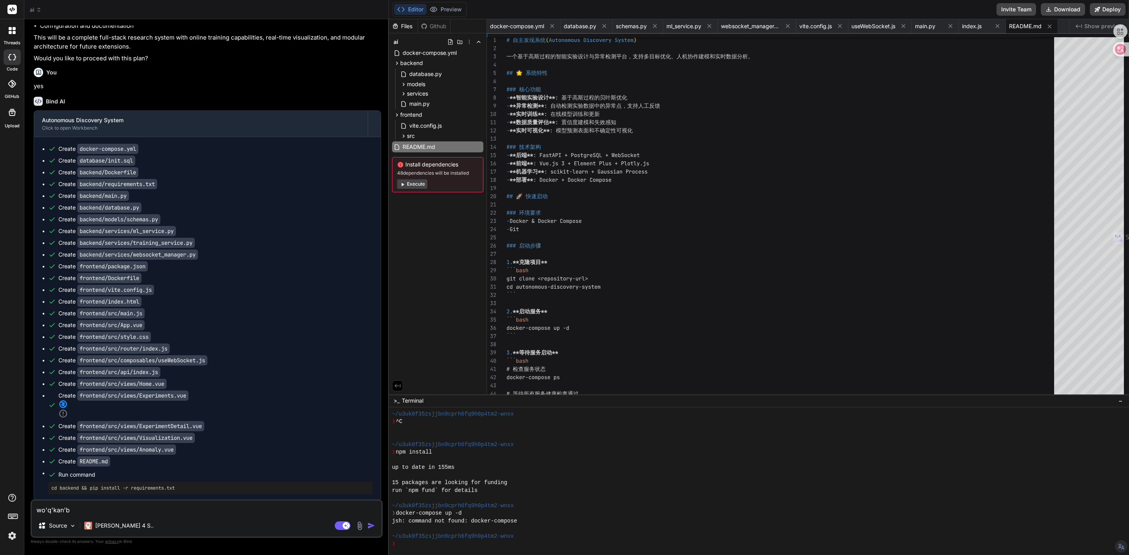
type textarea "x"
type textarea "wo'q'kan'bu'd"
type textarea "x"
type textarea "wo'q'kan'bu'da"
type textarea "x"
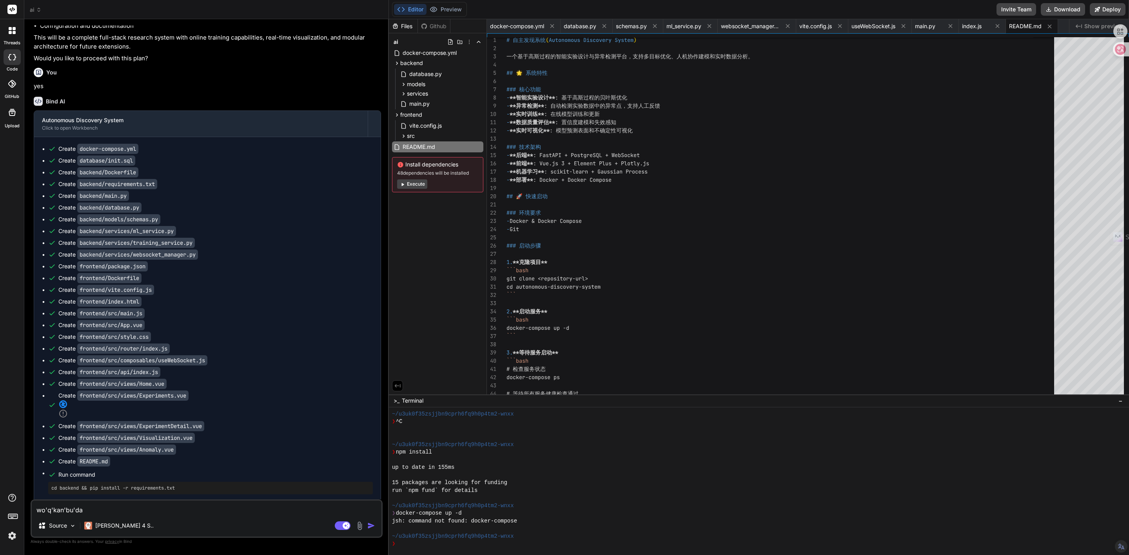
type textarea "wo'q'kan'bu'dao"
type textarea "x"
type textarea "我却看不到"
type textarea "x"
type textarea "我却看不到z"
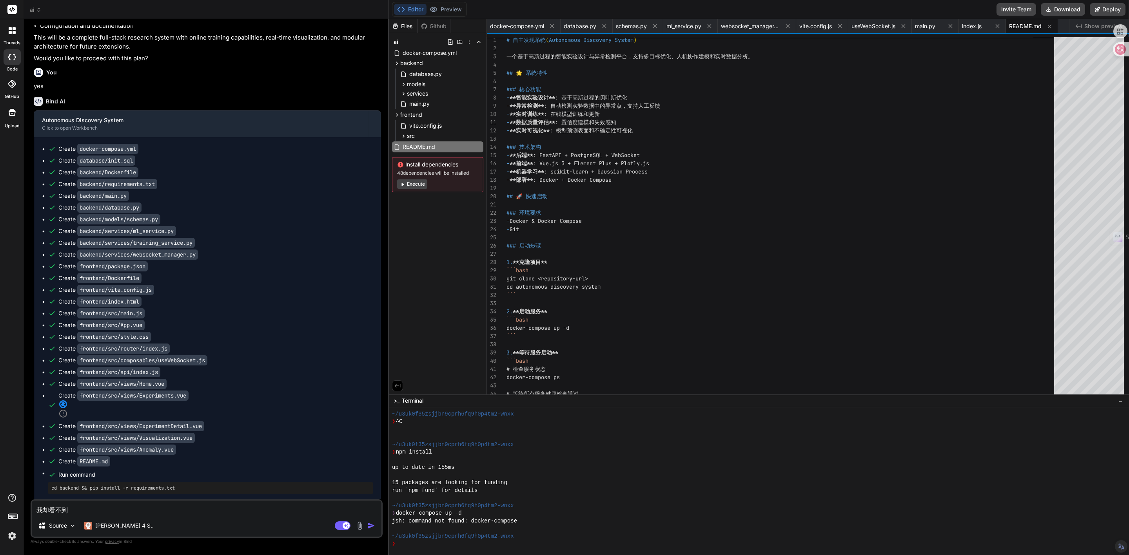
type textarea "x"
type textarea "我却看不到zh"
type textarea "x"
type textarea "我却看不到zhe"
type textarea "x"
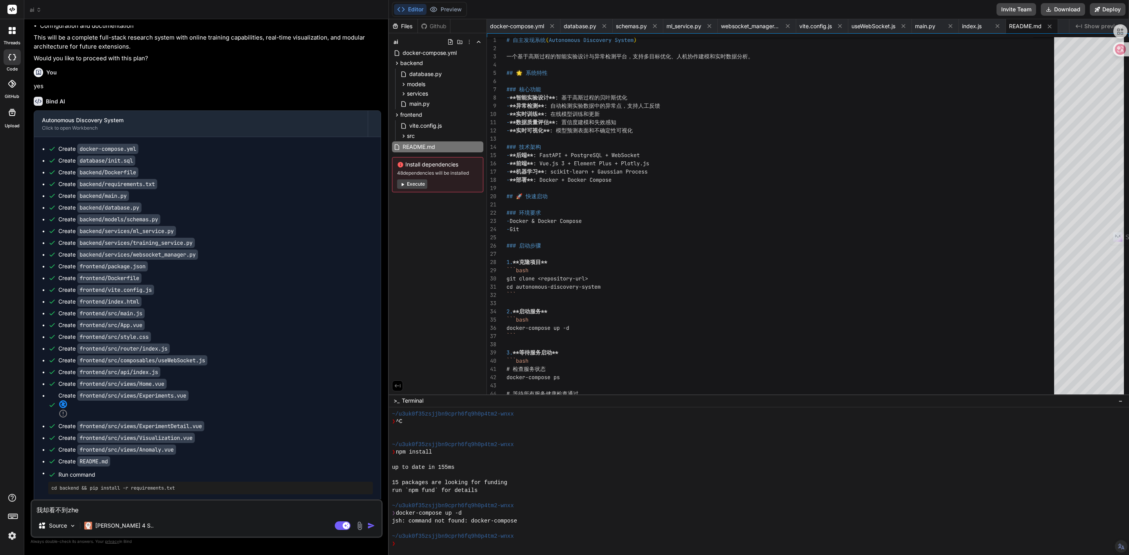
type textarea "我却看不到zhe'x"
type textarea "x"
type textarea "我却看不到zhe'xi"
type textarea "x"
type textarea "我却看不到zhe'xie"
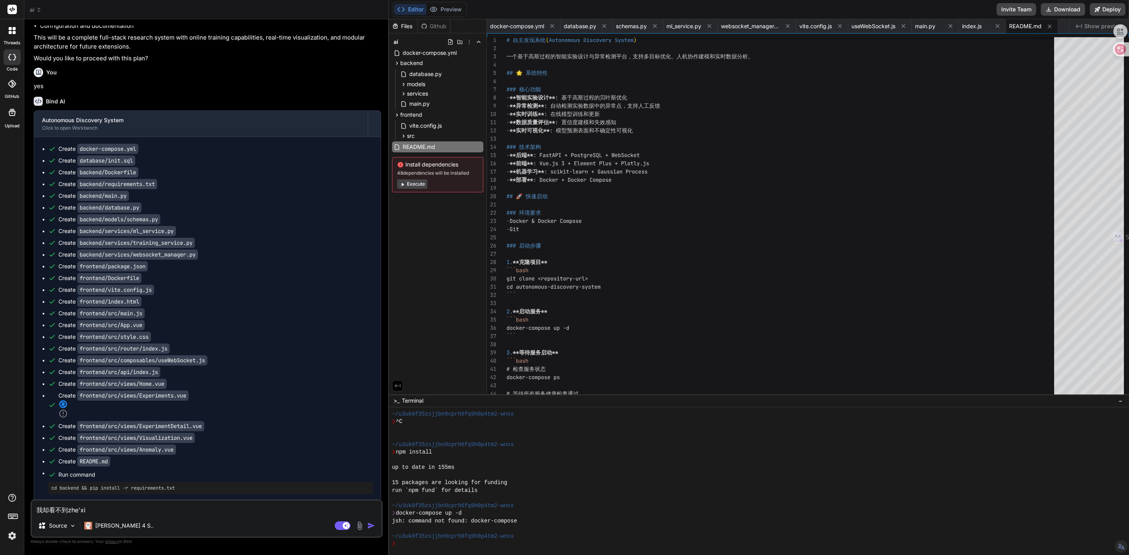
type textarea "x"
type textarea "我却看不到这些"
type textarea "x"
type textarea "我却看不到这些w"
type textarea "x"
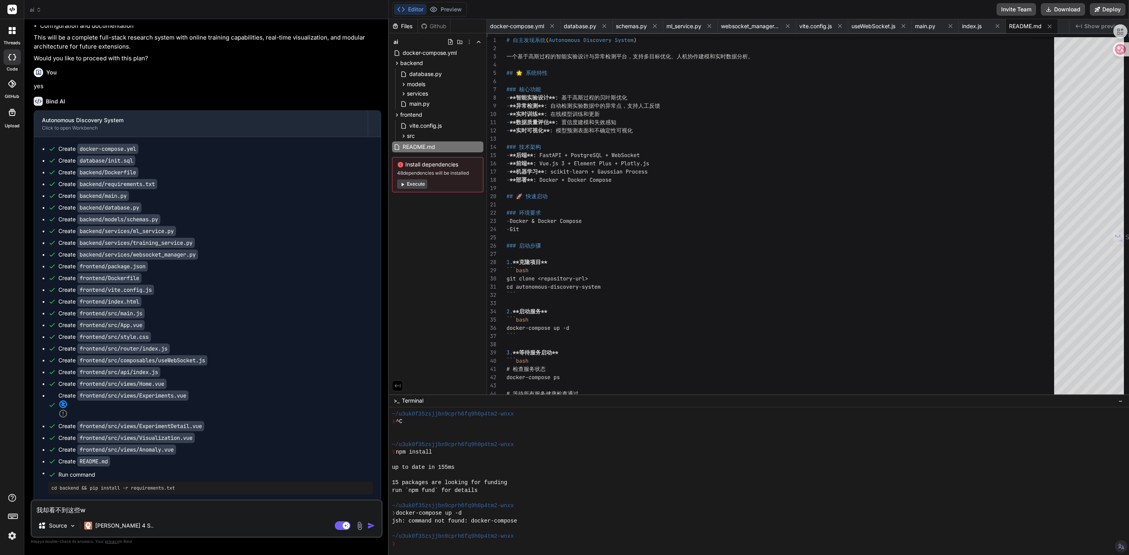
type textarea "我却看不到这些we"
type textarea "x"
type textarea "我却看不到这些wen"
type textarea "x"
type textarea "我却看不到这些wen'd"
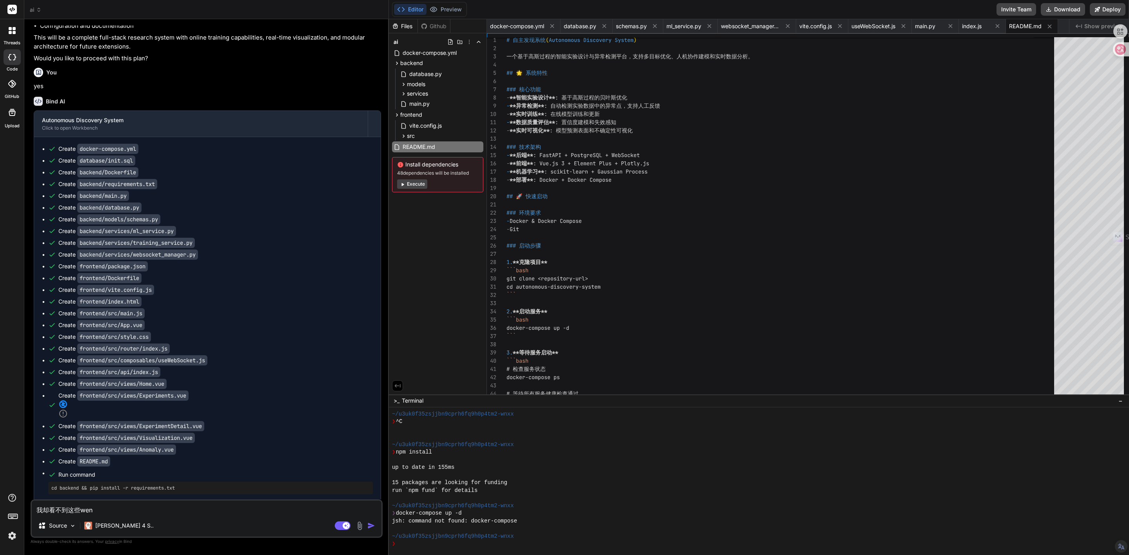
type textarea "x"
type textarea "我却看不到这些wen'da"
type textarea "x"
type textarea "我却看不到这些wen'dan"
type textarea "x"
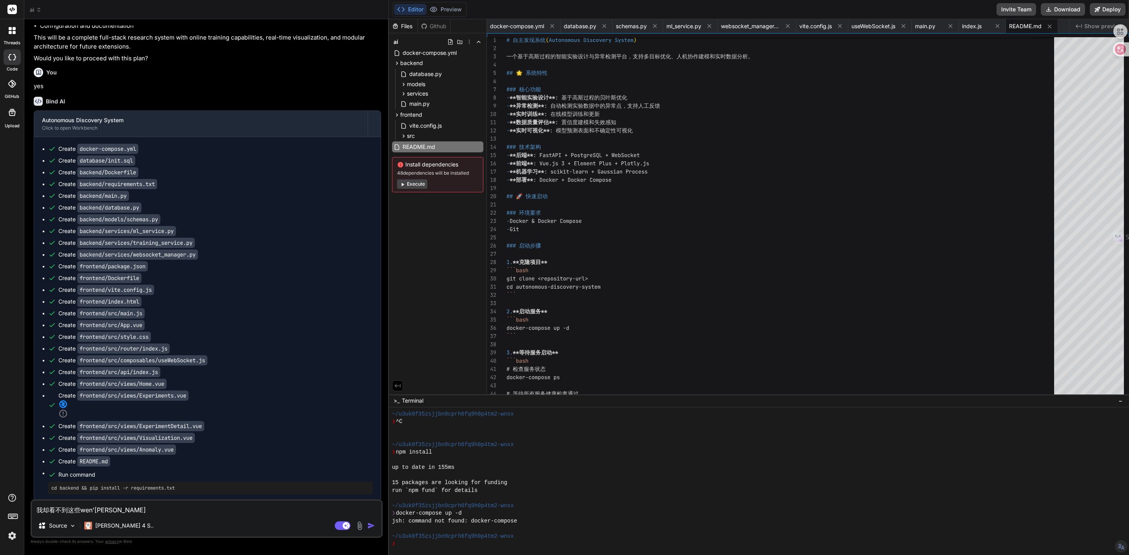
type textarea "我却看不到这些文档"
type textarea "x"
type textarea "我却看不到这些文档，"
type textarea "x"
paste textarea "Create docker-compose.yml Create database/init.sql Create backend/Dockerfile Cr…"
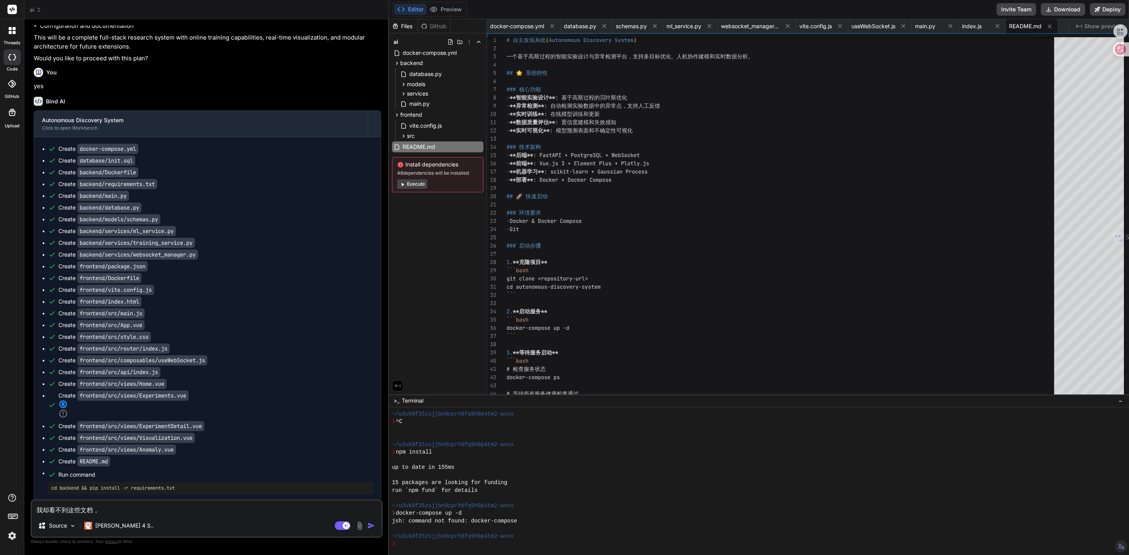
type textarea "我却看不到这些文档，Create docker-compose.yml Create database/init.sql Create backend/Doc…"
type textarea "x"
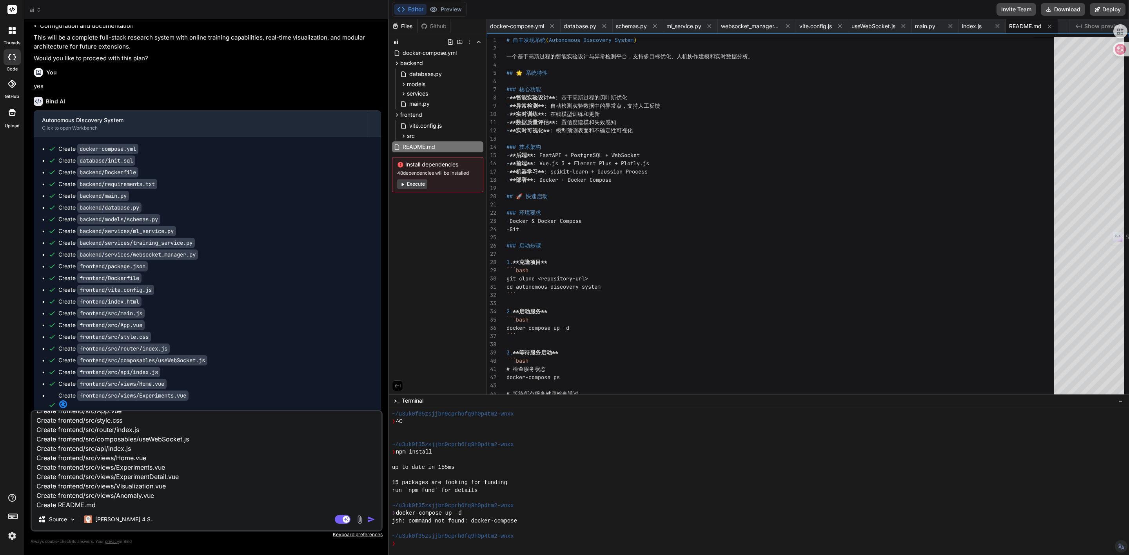
type textarea "我却看不到这些文档，Create docker-compose.yml Create database/init.sql Create backend/Doc…"
type textarea "x"
type textarea "我却看不到这些文档，Create docker-compose.yml Create database/init.sql Create backend/Doc…"
type textarea "x"
type textarea "我却看不到这些文档，Create docker-compose.yml Create database/init.sql Create backend/Doc…"
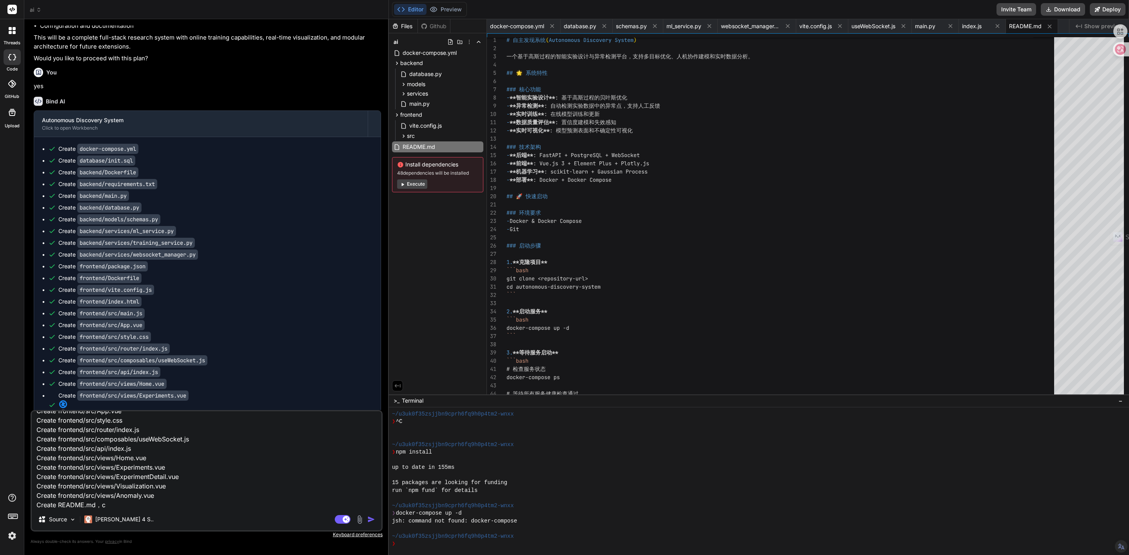
type textarea "x"
type textarea "我却看不到这些文档，Create docker-compose.yml Create database/init.sql Create backend/Doc…"
type textarea "x"
type textarea "我却看不到这些文档，Create docker-compose.yml Create database/init.sql Create backend/Doc…"
type textarea "x"
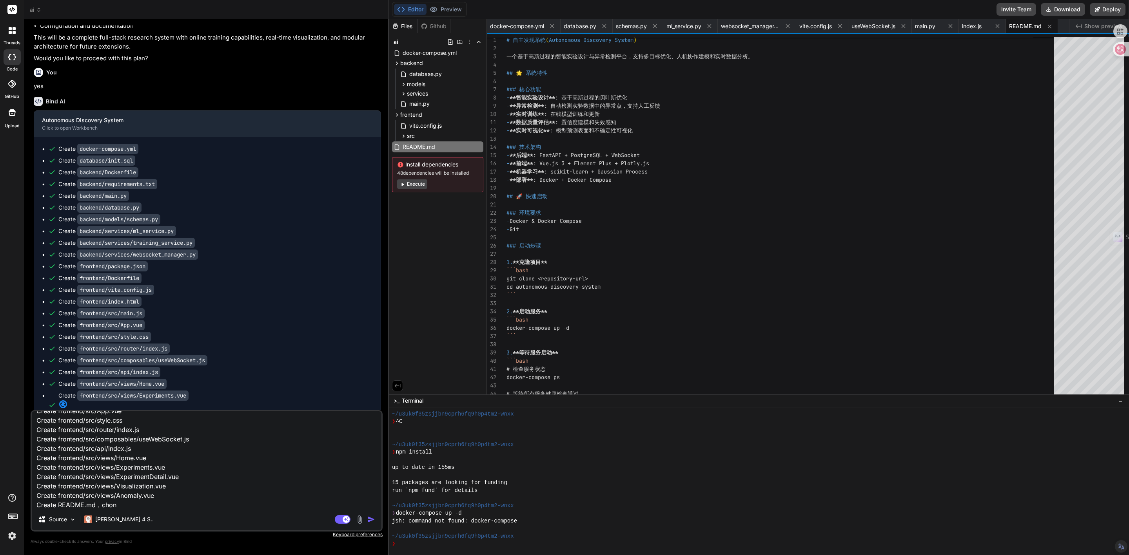
type textarea "我却看不到这些文档，Create docker-compose.yml Create database/init.sql Create backend/Doc…"
type textarea "x"
type textarea "我却看不到这些文档，Create docker-compose.yml Create database/init.sql Create backend/Doc…"
type textarea "x"
type textarea "我却看不到这些文档，Create docker-compose.yml Create database/init.sql Create backend/Doc…"
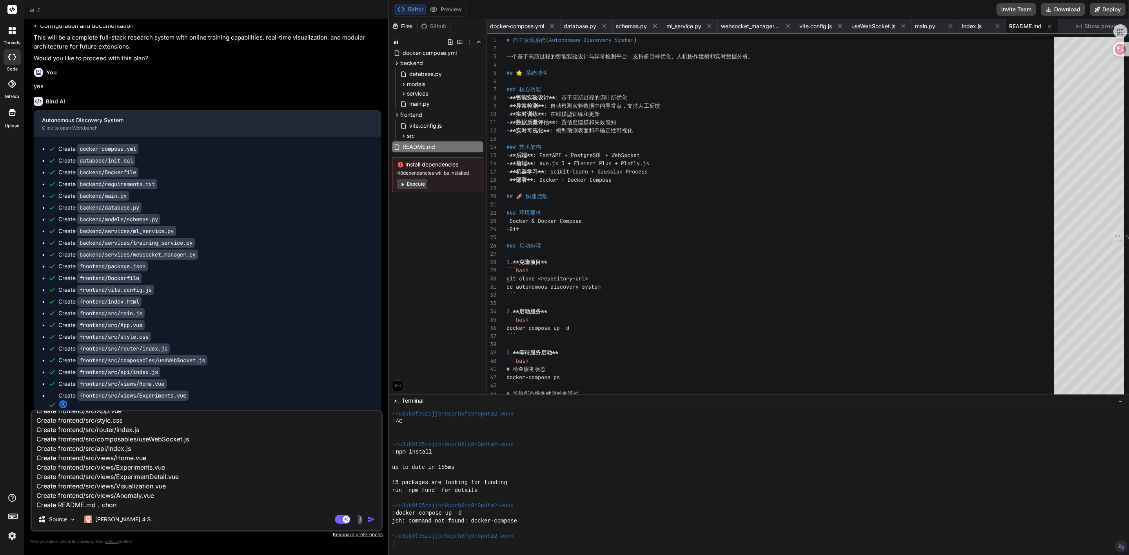
type textarea "x"
type textarea "我却看不到这些文档，Create docker-compose.yml Create database/init.sql Create backend/Doc…"
type textarea "x"
type textarea "我却看不到这些文档，Create docker-compose.yml Create database/init.sql Create backend/Doc…"
type textarea "x"
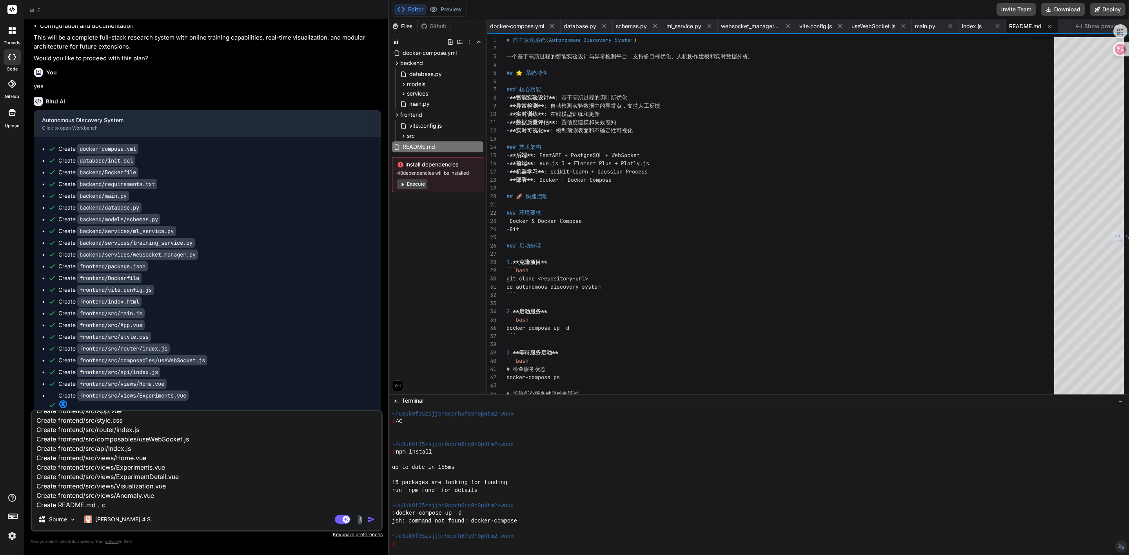
type textarea "我却看不到这些文档，Create docker-compose.yml Create database/init.sql Create backend/Doc…"
type textarea "x"
type textarea "我却看不到这些文档，Create docker-compose.yml Create database/init.sql Create backend/Doc…"
type textarea "x"
type textarea "我却看不到这些文档，Create docker-compose.yml Create database/init.sql Create backend/Doc…"
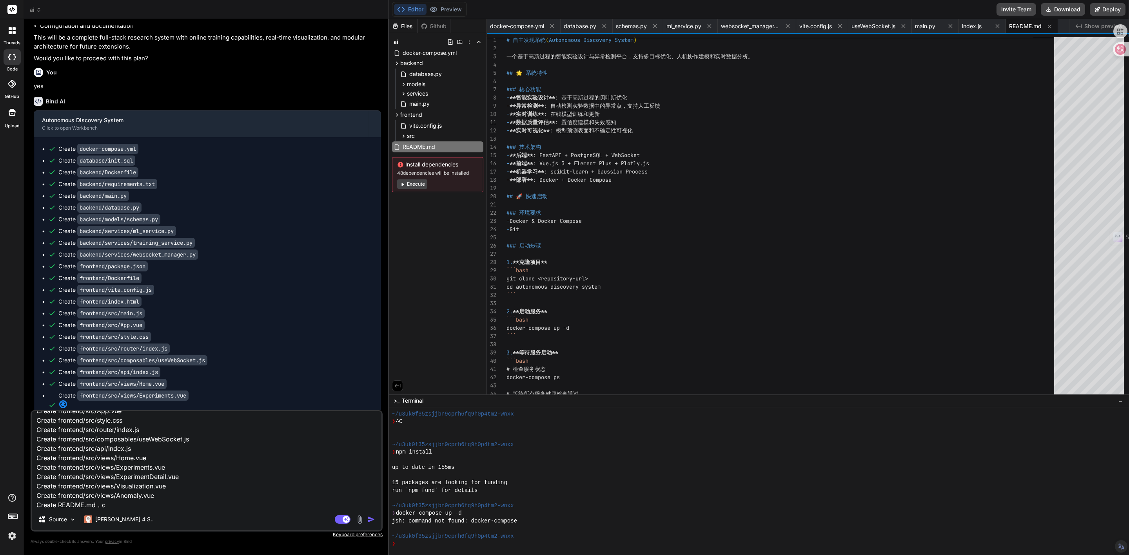
type textarea "x"
type textarea "我却看不到这些文档，Create docker-compose.yml Create database/init.sql Create backend/Doc…"
type textarea "x"
type textarea "我却看不到这些文档，Create docker-compose.yml Create database/init.sql Create backend/Doc…"
type textarea "x"
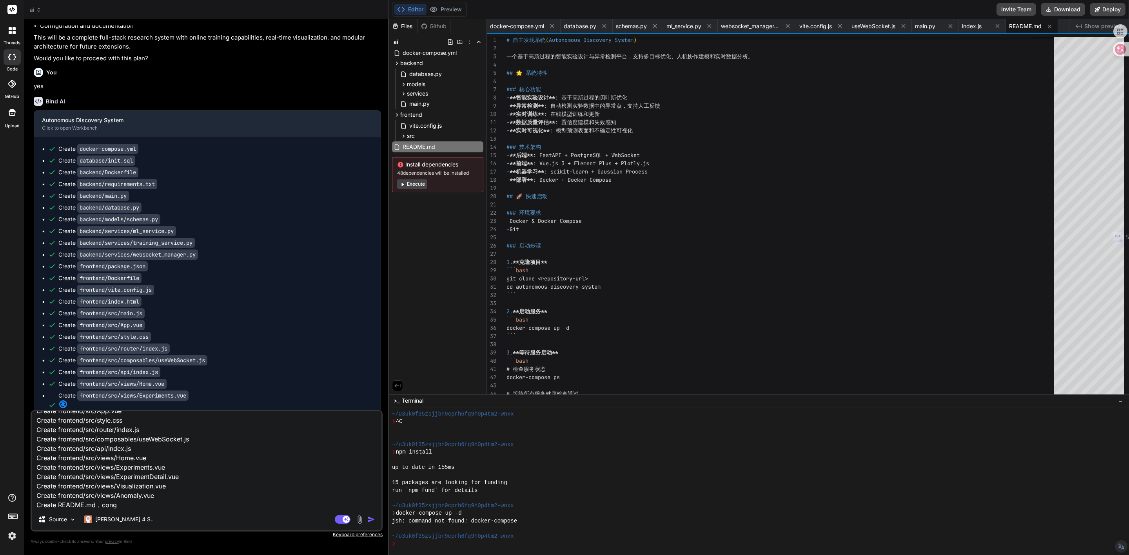
type textarea "我却看不到这些文档，Create docker-compose.yml Create database/init.sql Create backend/Doc…"
type textarea "x"
type textarea "我却看不到这些文档，Create docker-compose.yml Create database/init.sql Create backend/Doc…"
type textarea "x"
type textarea "我却看不到这些文档，Create docker-compose.yml Create database/init.sql Create backend/Doc…"
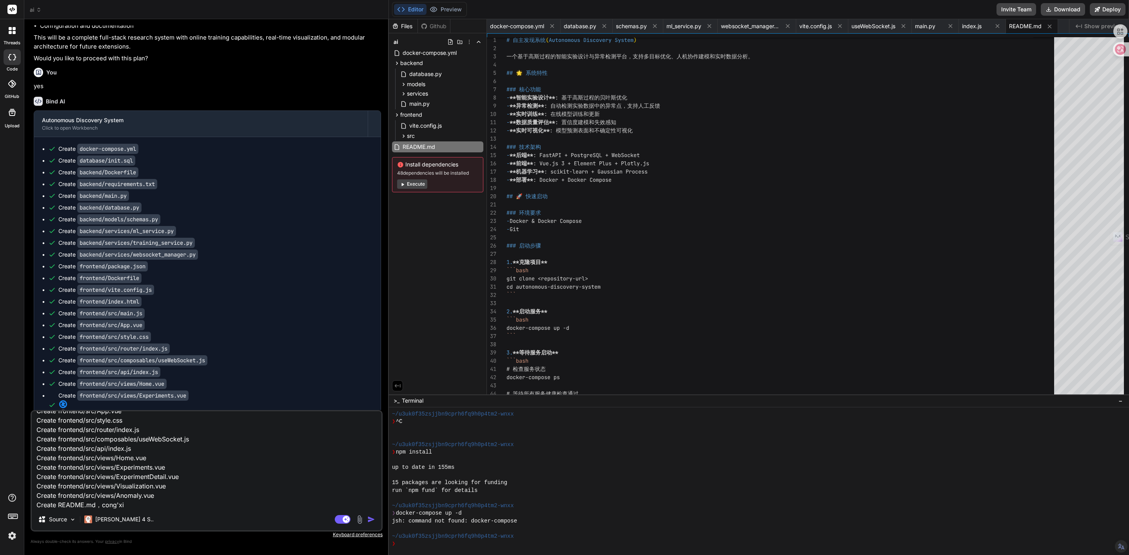
type textarea "x"
type textarea "我却看不到这些文档，Create docker-compose.yml Create database/init.sql Create backend/Doc…"
type textarea "x"
type textarea "我却看不到这些文档，Create docker-compose.yml Create database/init.sql Create backend/Doc…"
type textarea "x"
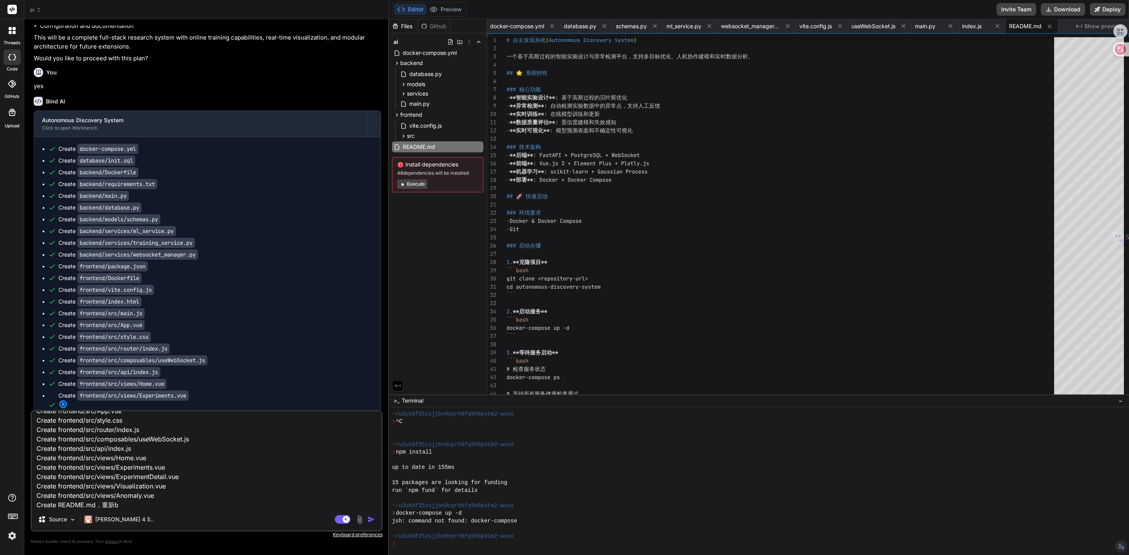
type textarea "我却看不到这些文档，Create docker-compose.yml Create database/init.sql Create backend/Doc…"
type textarea "x"
type textarea "我却看不到这些文档，Create docker-compose.yml Create database/init.sql Create backend/Doc…"
type textarea "x"
type textarea "我却看不到这些文档，Create docker-compose.yml Create database/init.sql Create backend/Doc…"
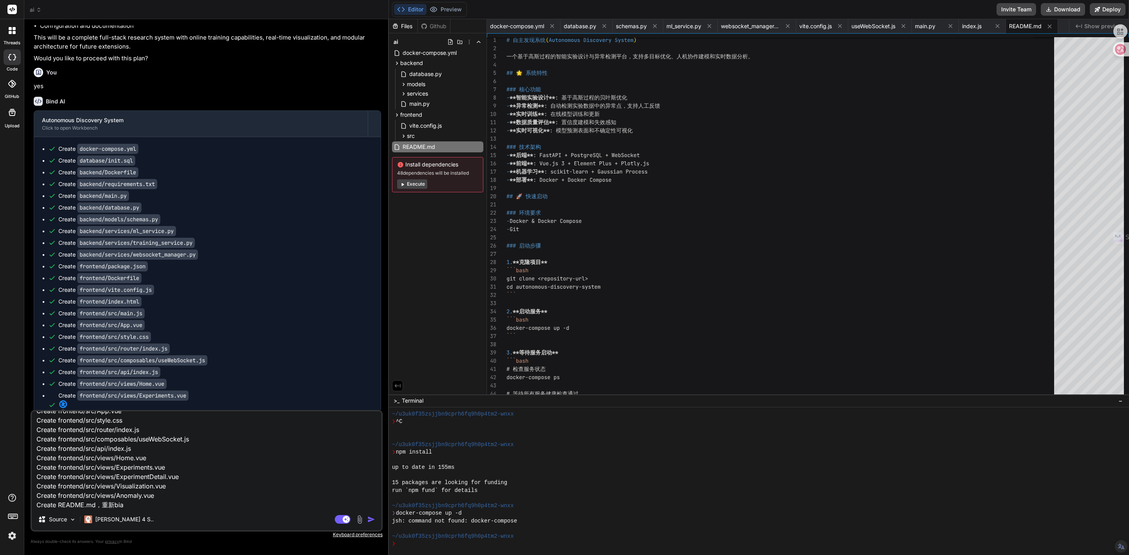
type textarea "x"
type textarea "我却看不到这些文档，Create docker-compose.yml Create database/init.sql Create backend/Doc…"
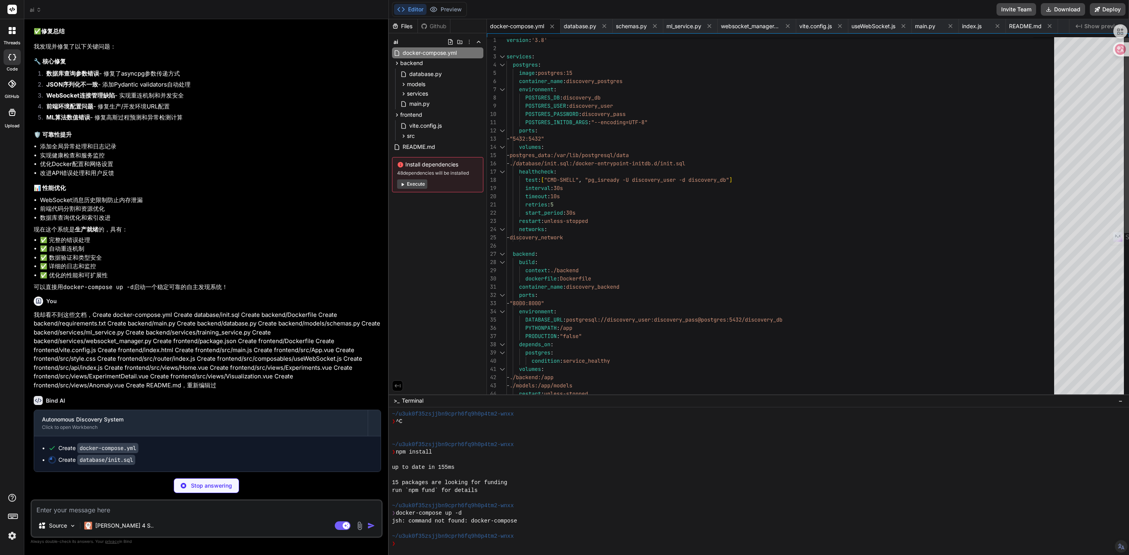
scroll to position [2098, 0]
click at [505, 24] on span "docker-compose.yml" at bounding box center [517, 26] width 54 height 8
click at [517, 27] on span "docker-compose.yml" at bounding box center [517, 26] width 54 height 8
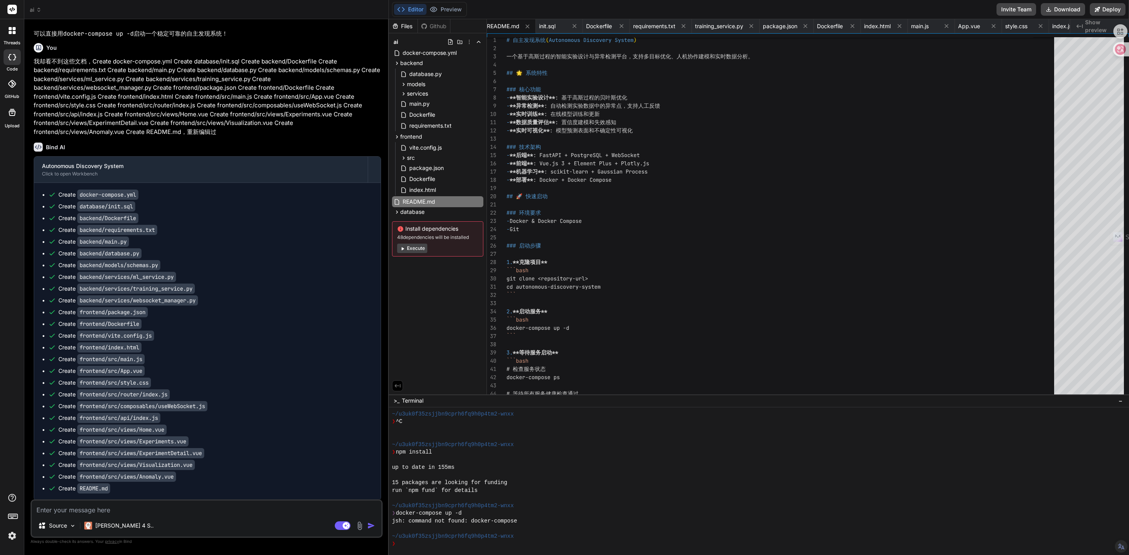
scroll to position [2333, 0]
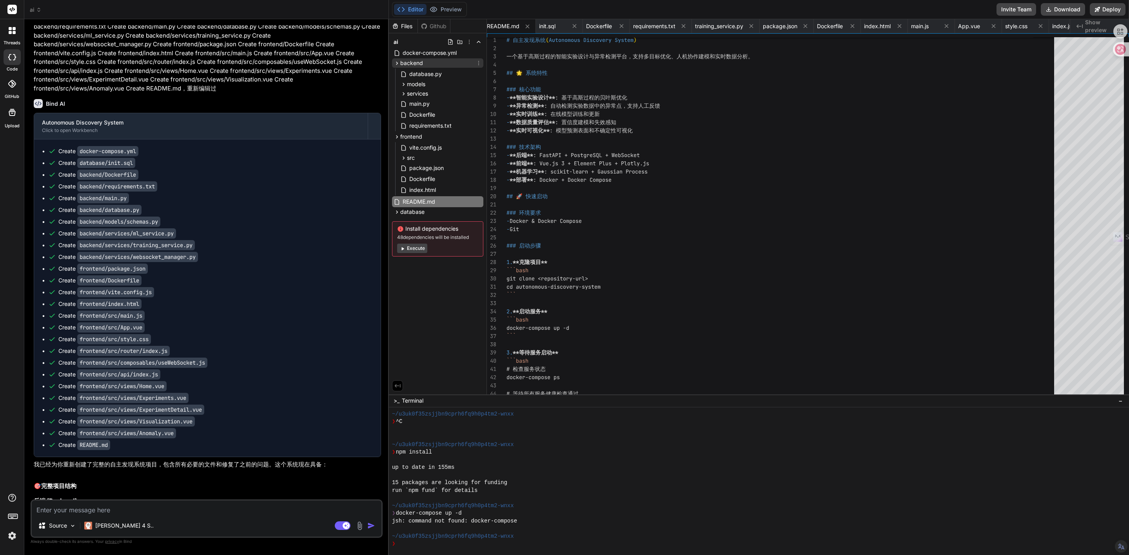
click at [421, 63] on span "backend" at bounding box center [411, 63] width 23 height 8
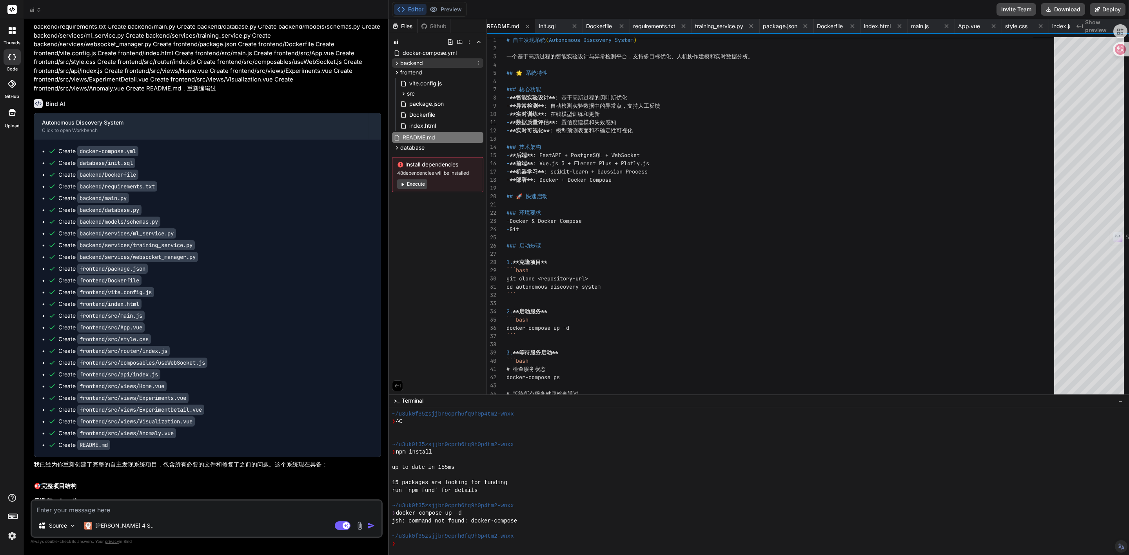
click at [421, 63] on span "backend" at bounding box center [411, 63] width 23 height 8
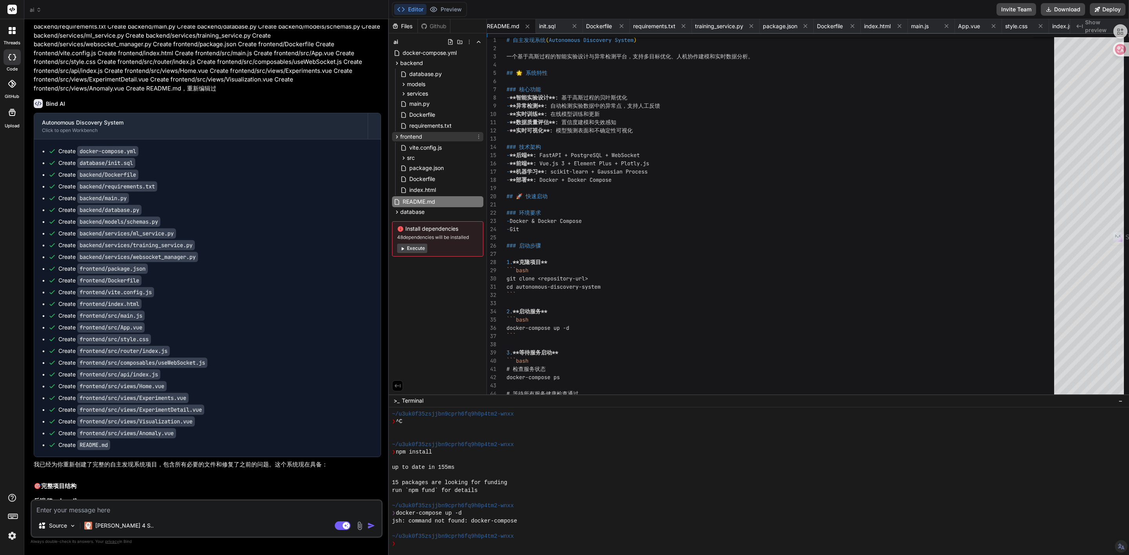
click at [415, 139] on span "frontend" at bounding box center [411, 137] width 22 height 8
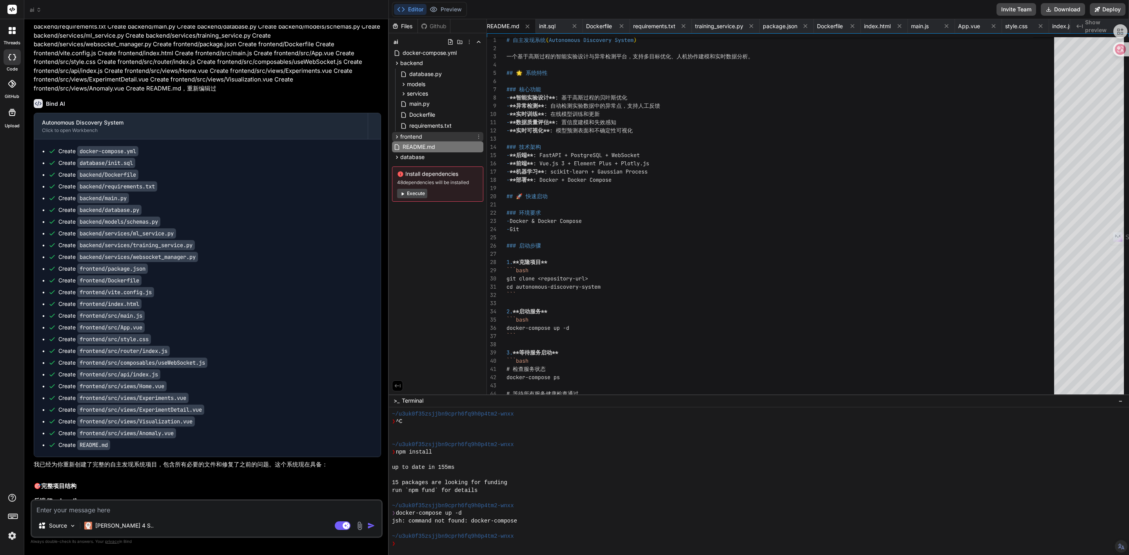
click at [417, 139] on span "frontend" at bounding box center [411, 137] width 22 height 8
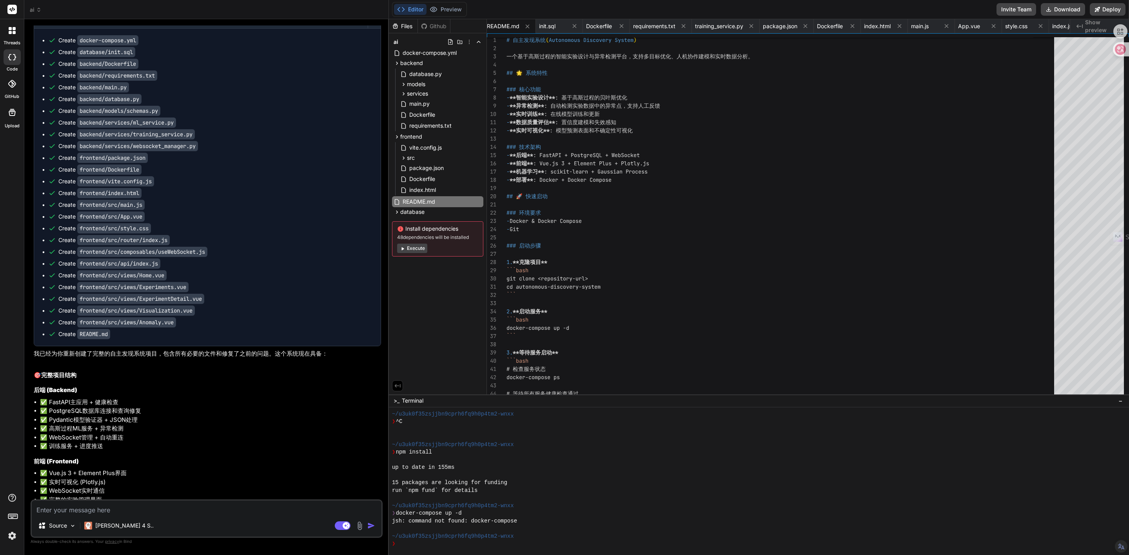
scroll to position [2386, 0]
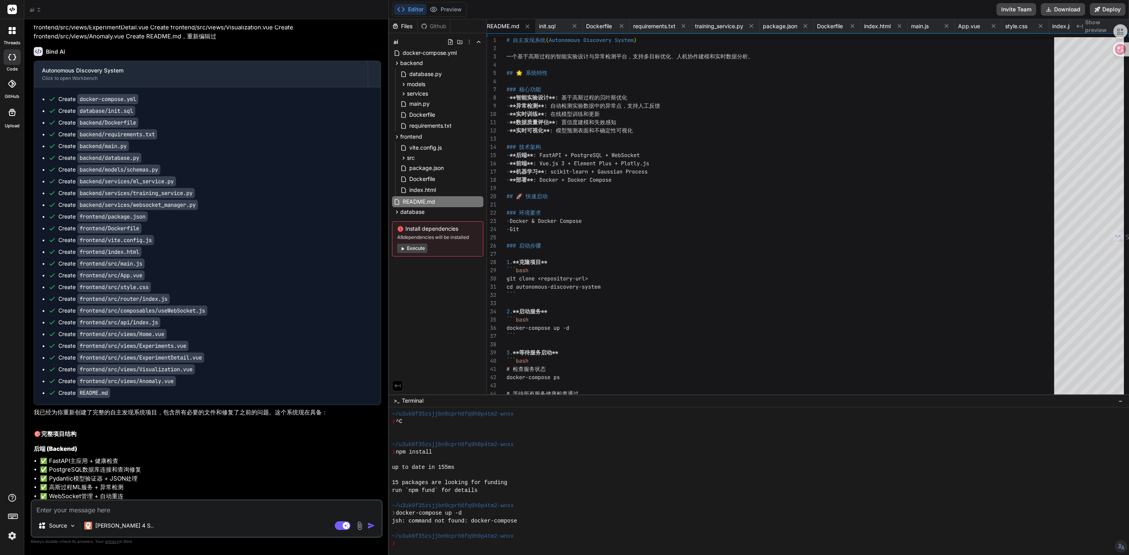
click at [416, 250] on button "Execute" at bounding box center [412, 248] width 30 height 9
click at [131, 104] on code "docker-compose.yml" at bounding box center [107, 99] width 61 height 10
click at [598, 27] on span "Dockerfile" at bounding box center [599, 26] width 26 height 8
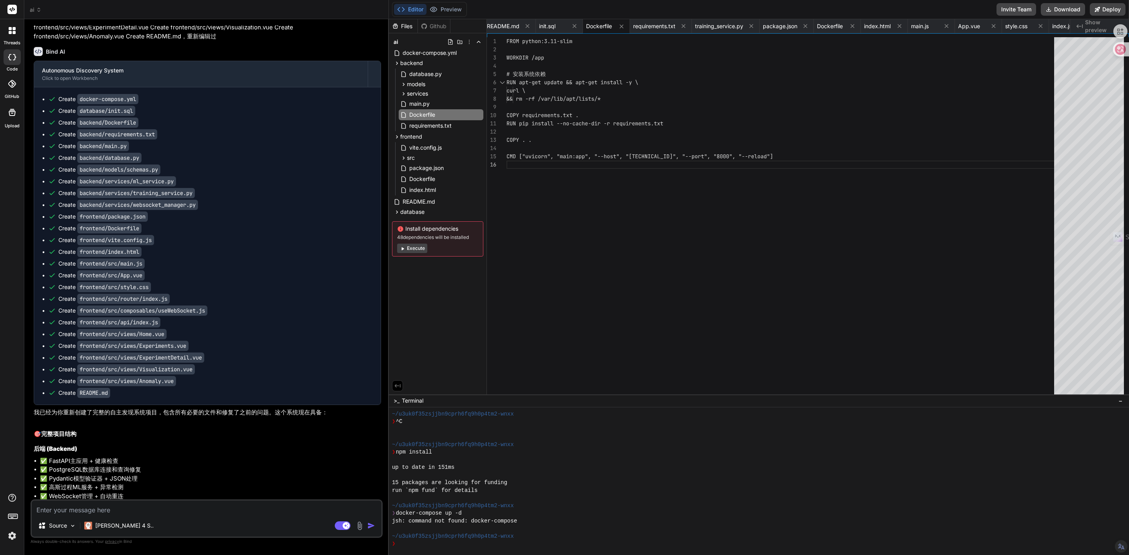
click at [1087, 26] on span "Show preview" at bounding box center [1104, 26] width 38 height 16
click at [421, 69] on span "database.py" at bounding box center [425, 73] width 34 height 9
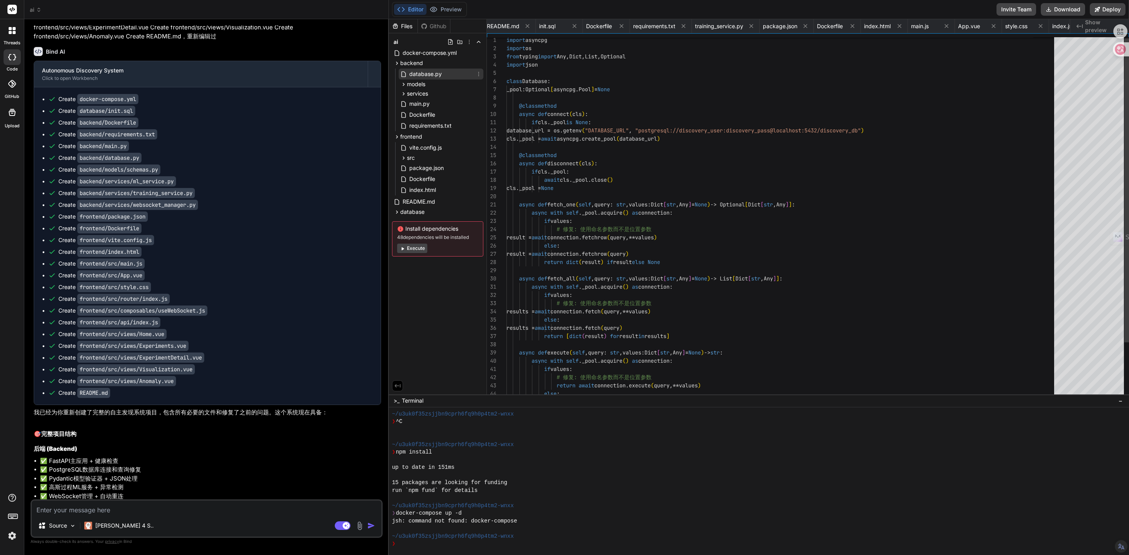
scroll to position [0, 74]
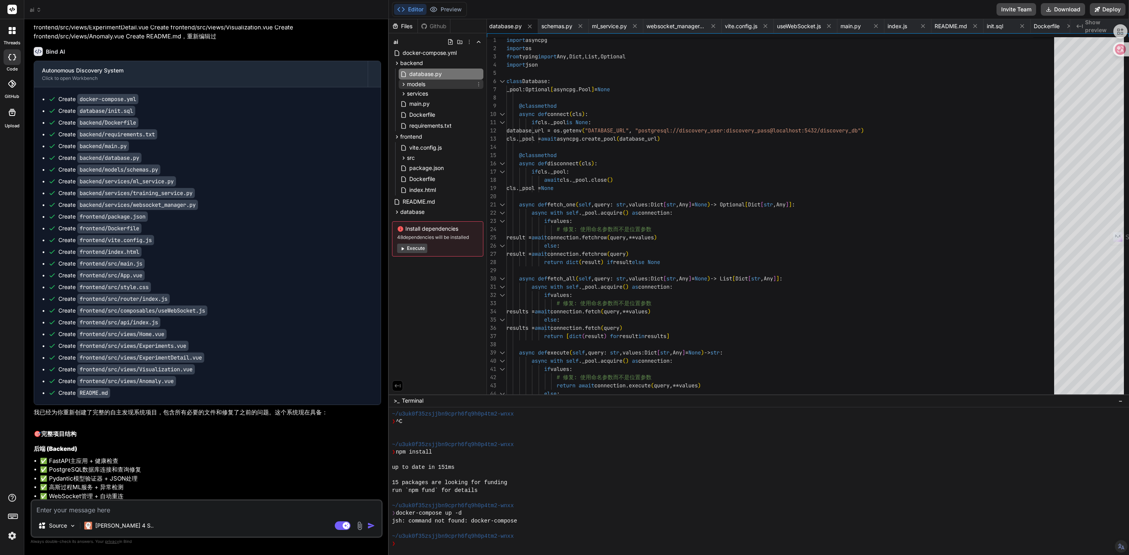
click at [427, 87] on div "models" at bounding box center [441, 84] width 85 height 9
click at [432, 104] on div "services" at bounding box center [441, 105] width 85 height 9
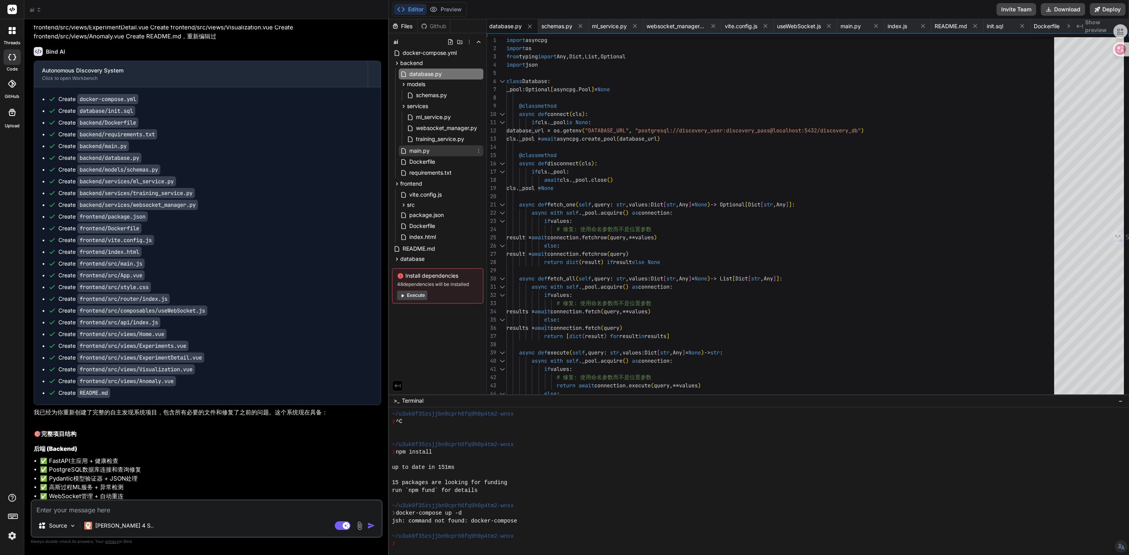
click at [417, 152] on span "main.py" at bounding box center [419, 150] width 22 height 9
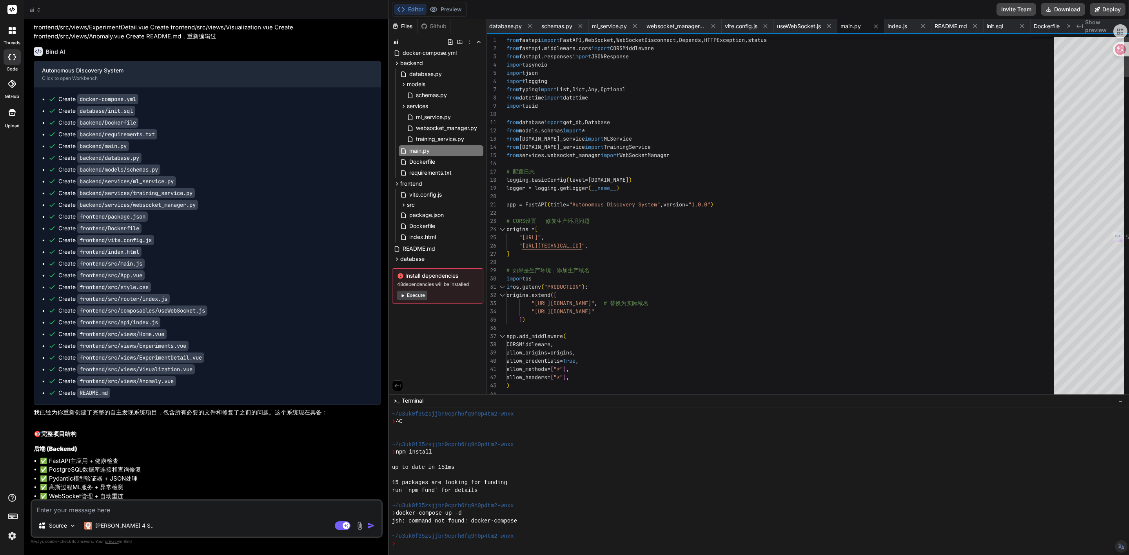
scroll to position [0, 0]
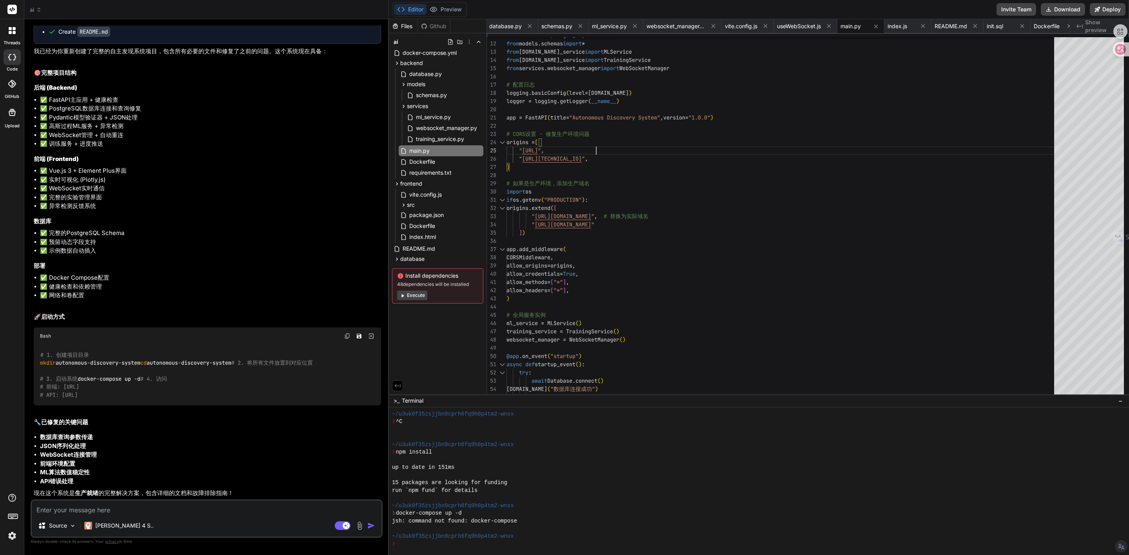
scroll to position [2856, 0]
click at [1050, 7] on icon at bounding box center [1048, 9] width 6 height 6
drag, startPoint x: 123, startPoint y: 338, endPoint x: 56, endPoint y: 342, distance: 67.2
click at [56, 345] on div "# 1. 创建项目目录 mkdir autonomous-discovery-system cd autonomous-discovery-system # …" at bounding box center [207, 375] width 347 height 60
click at [56, 351] on code "# 1. 创建项目目录 mkdir autonomous-discovery-system cd autonomous-discovery-system # …" at bounding box center [176, 375] width 273 height 48
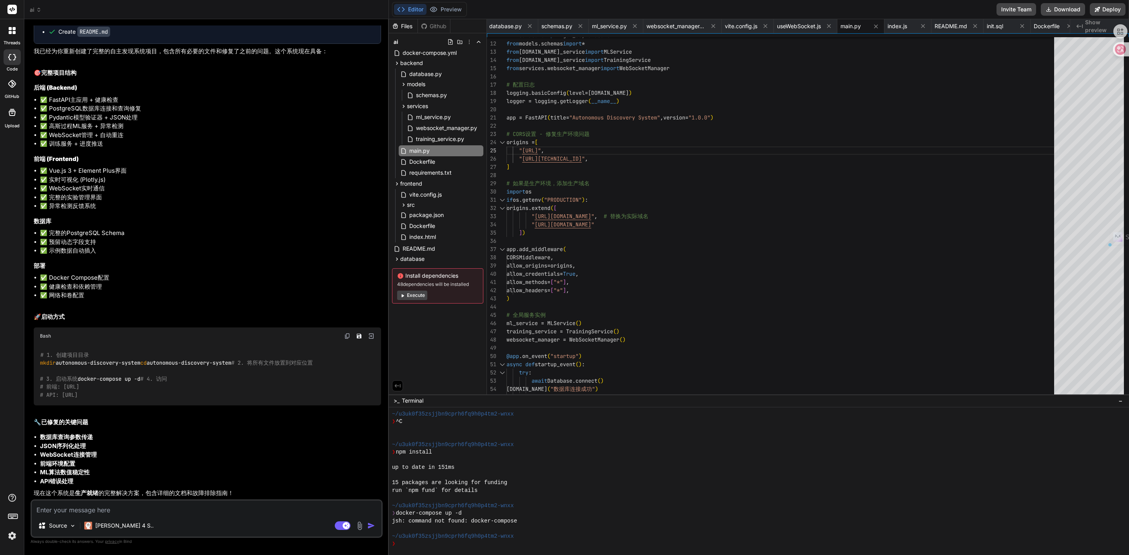
drag, startPoint x: 146, startPoint y: 314, endPoint x: 60, endPoint y: 317, distance: 85.5
click at [60, 345] on div "# 1. 创建项目目录 mkdir autonomous-discovery-system cd autonomous-discovery-system # …" at bounding box center [207, 375] width 347 height 60
click at [67, 513] on textarea at bounding box center [207, 508] width 350 height 14
